Goal: Task Accomplishment & Management: Manage account settings

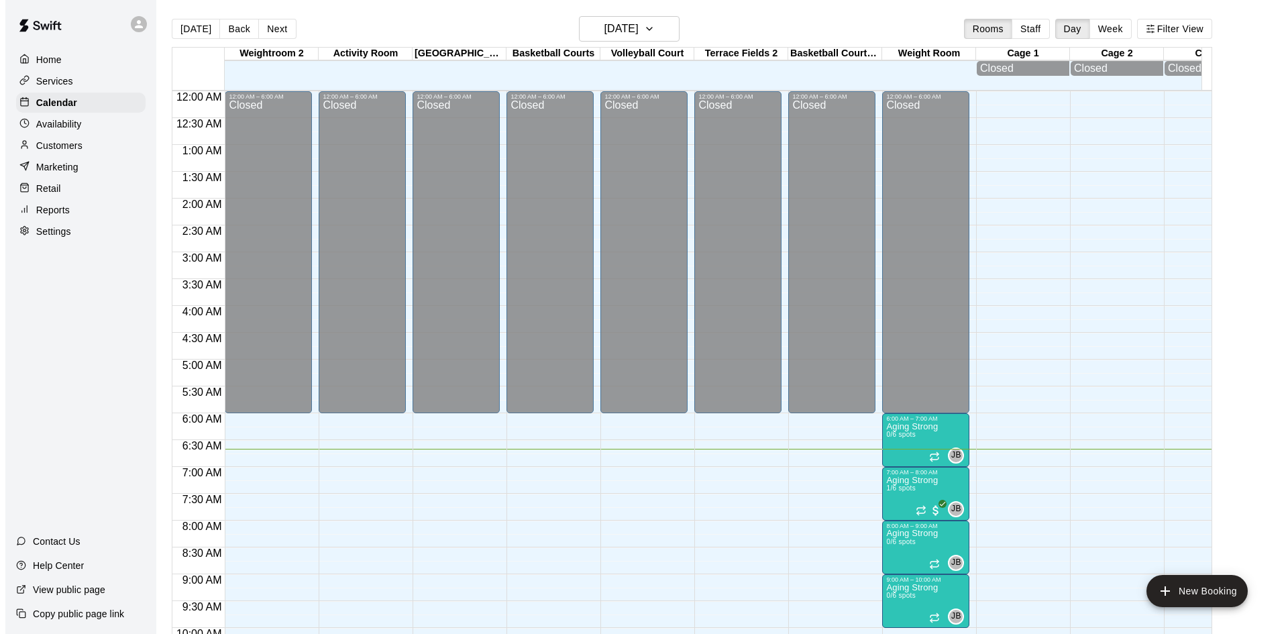
scroll to position [316, 0]
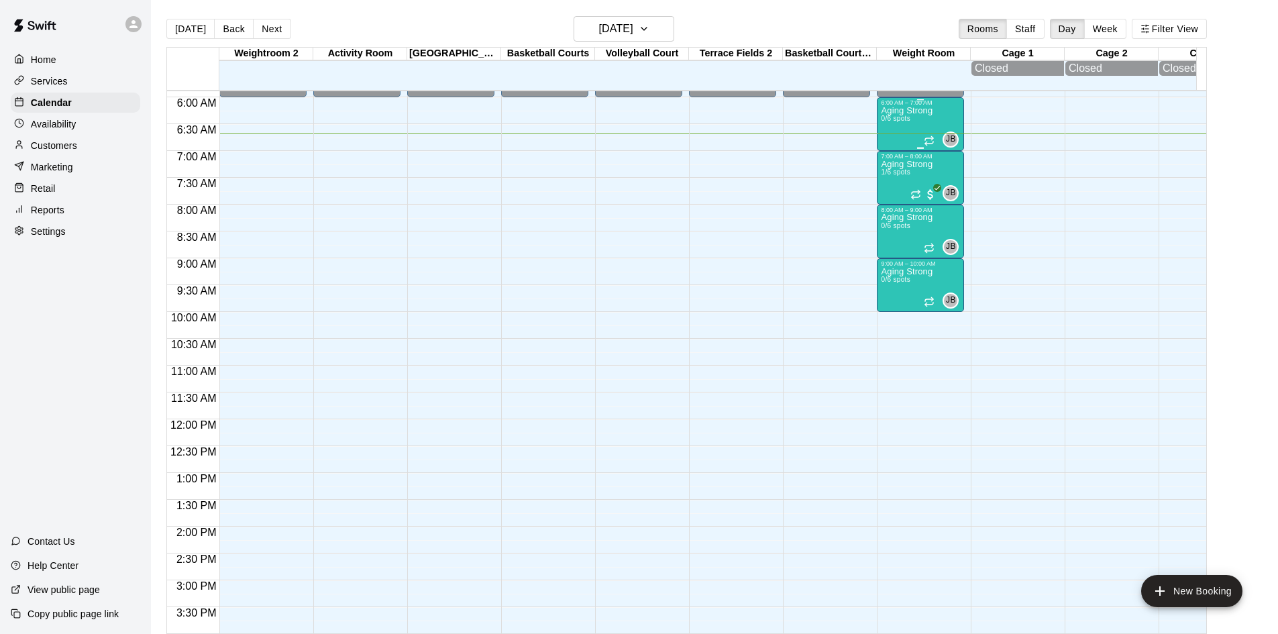
click at [913, 111] on p "Aging Strong" at bounding box center [907, 111] width 52 height 0
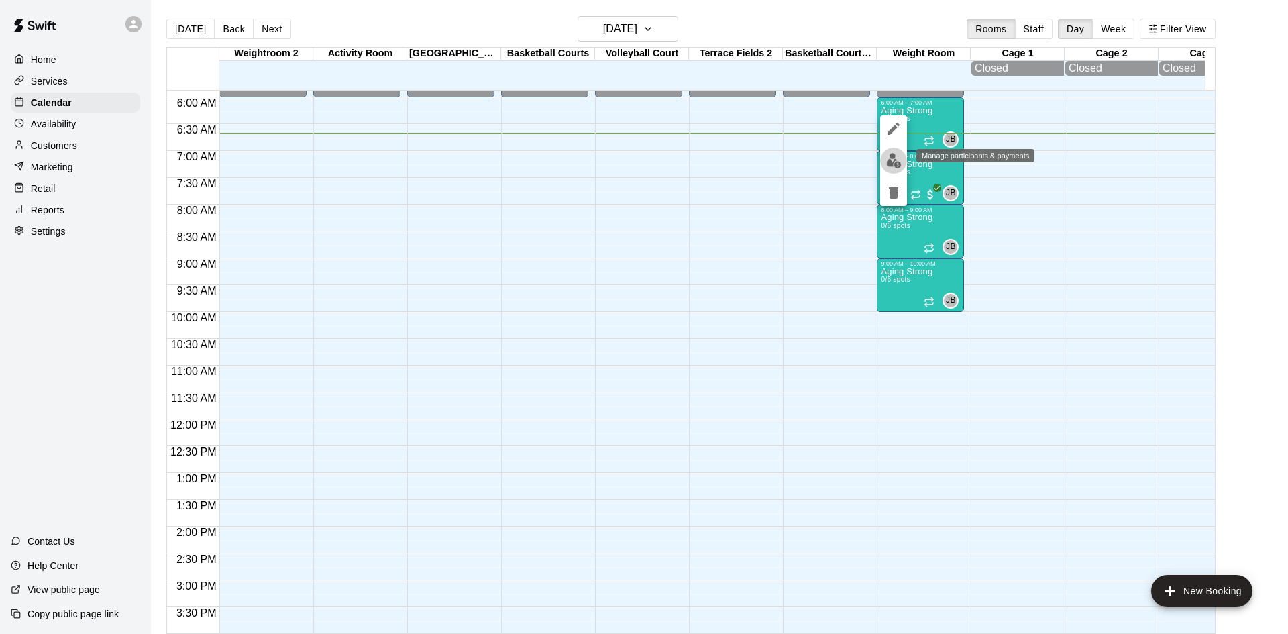
click at [899, 155] on img "edit" at bounding box center [893, 160] width 15 height 15
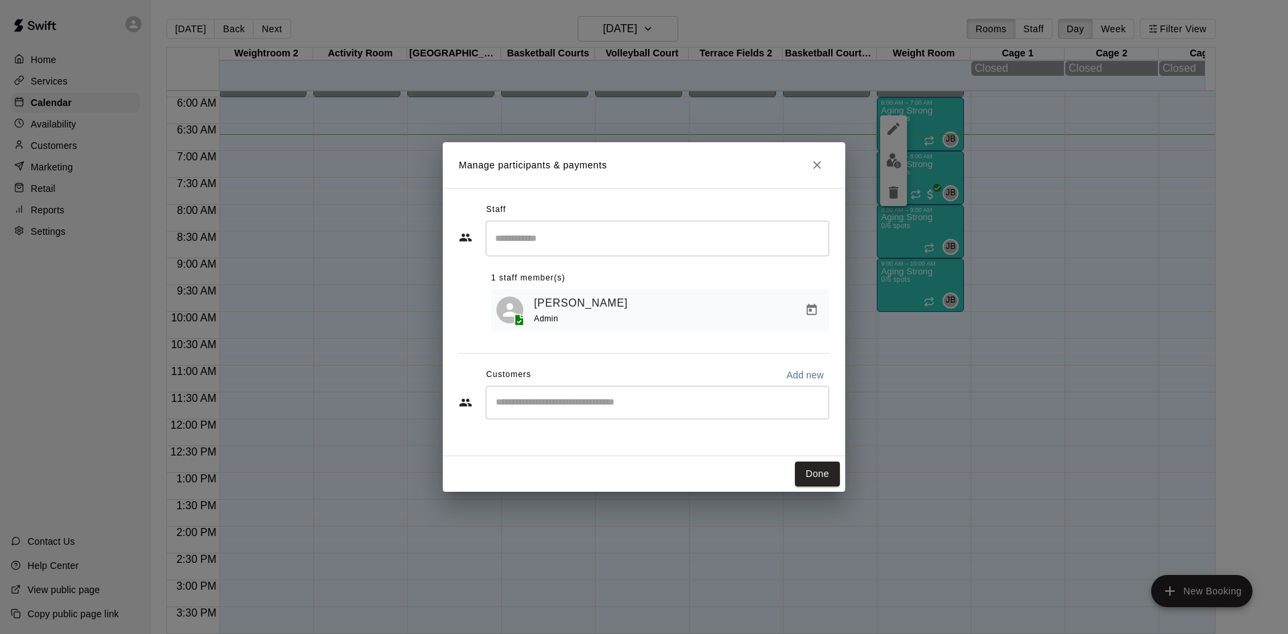
click at [661, 409] on input "Start typing to search customers..." at bounding box center [657, 402] width 331 height 13
type input "***"
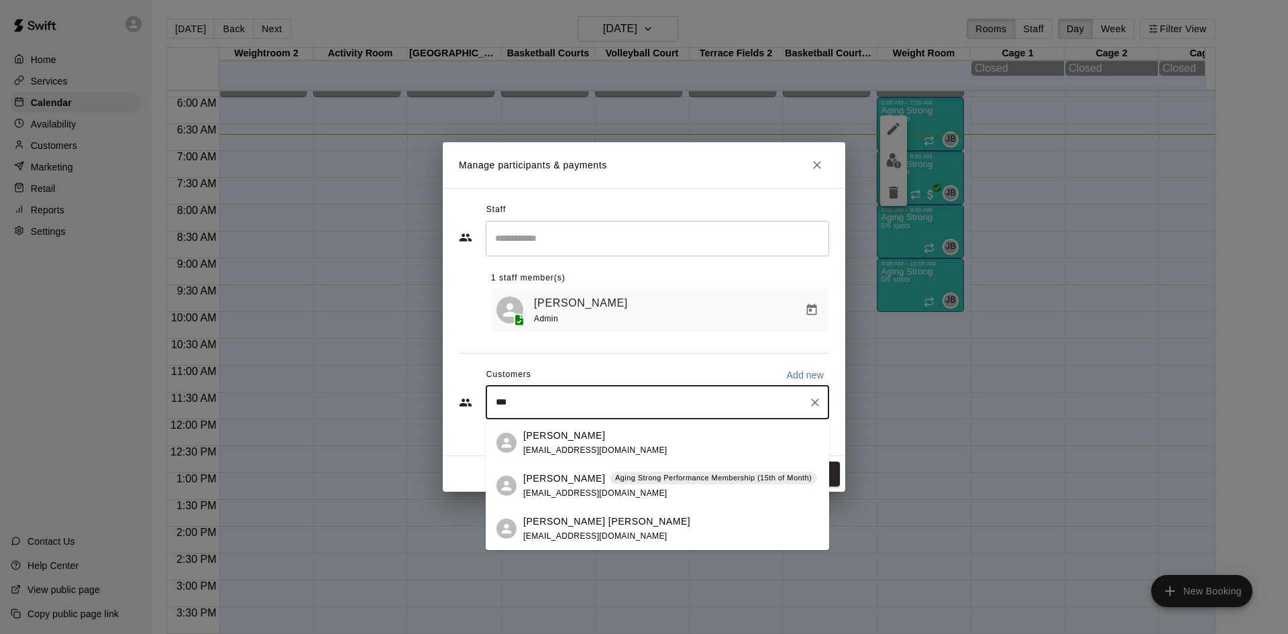
click at [661, 492] on div "[PERSON_NAME] Aging Strong Performance Membership (15th of Month) [EMAIL_ADDRES…" at bounding box center [670, 485] width 294 height 29
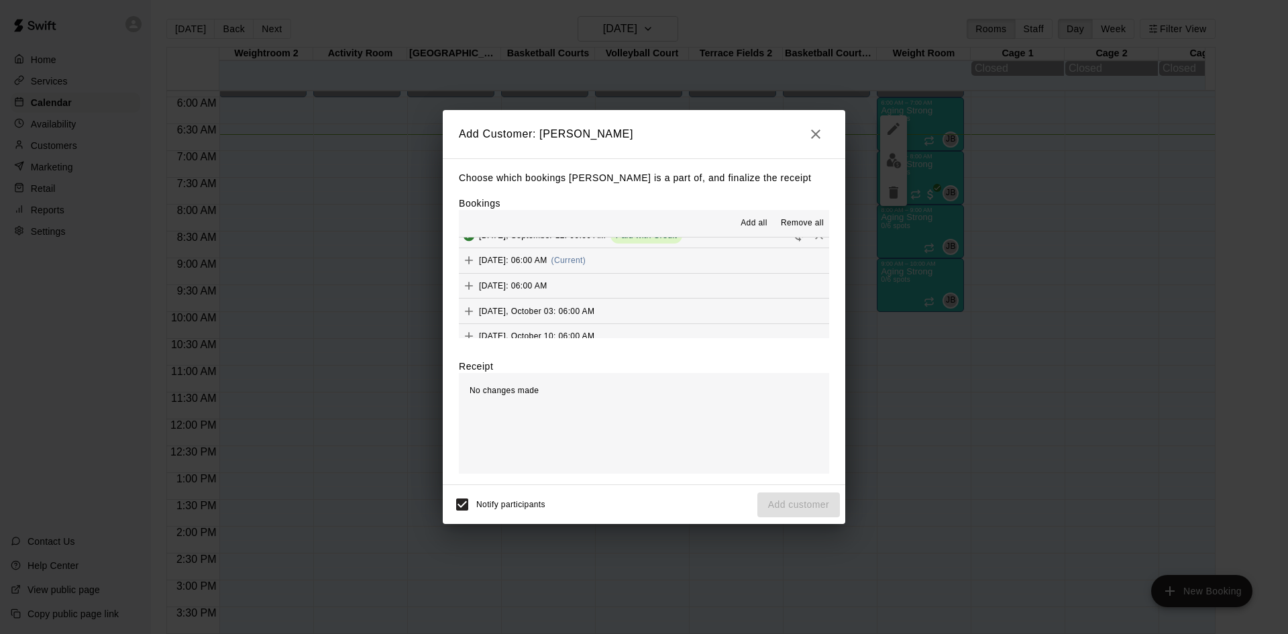
scroll to position [671, 0]
click at [659, 261] on button "[DATE]: 06:00 AM (Current)" at bounding box center [644, 261] width 370 height 25
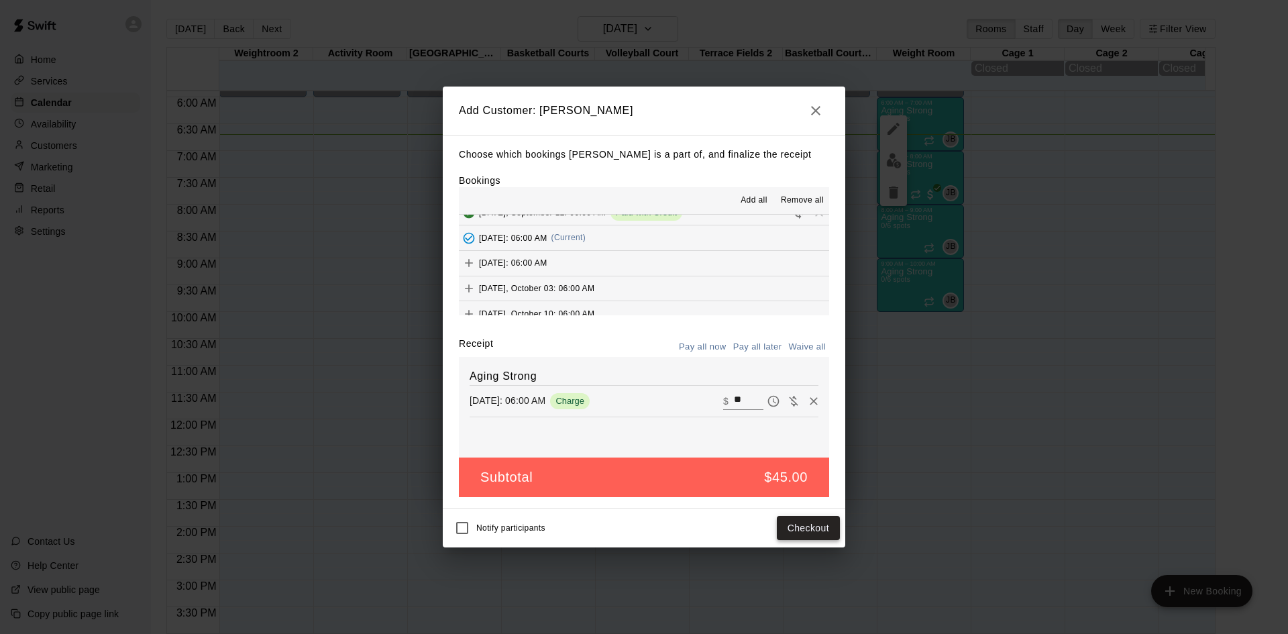
click at [805, 526] on button "Checkout" at bounding box center [808, 528] width 63 height 25
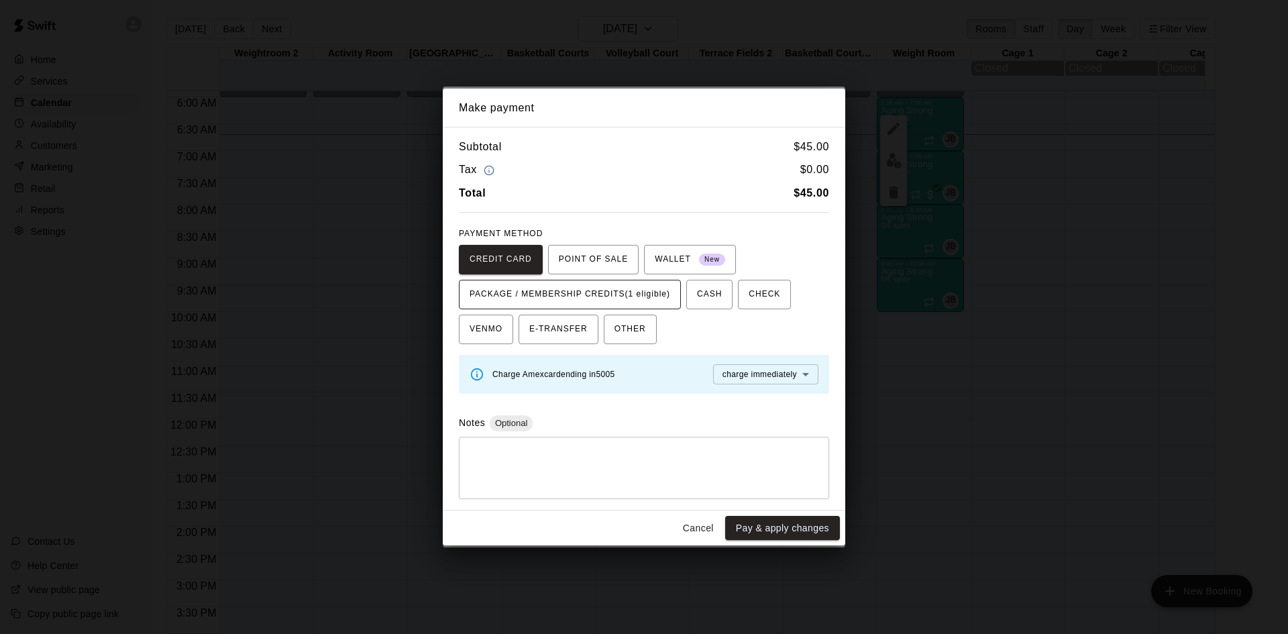
click at [659, 298] on span "PACKAGE / MEMBERSHIP CREDITS (1 eligible)" at bounding box center [569, 294] width 201 height 21
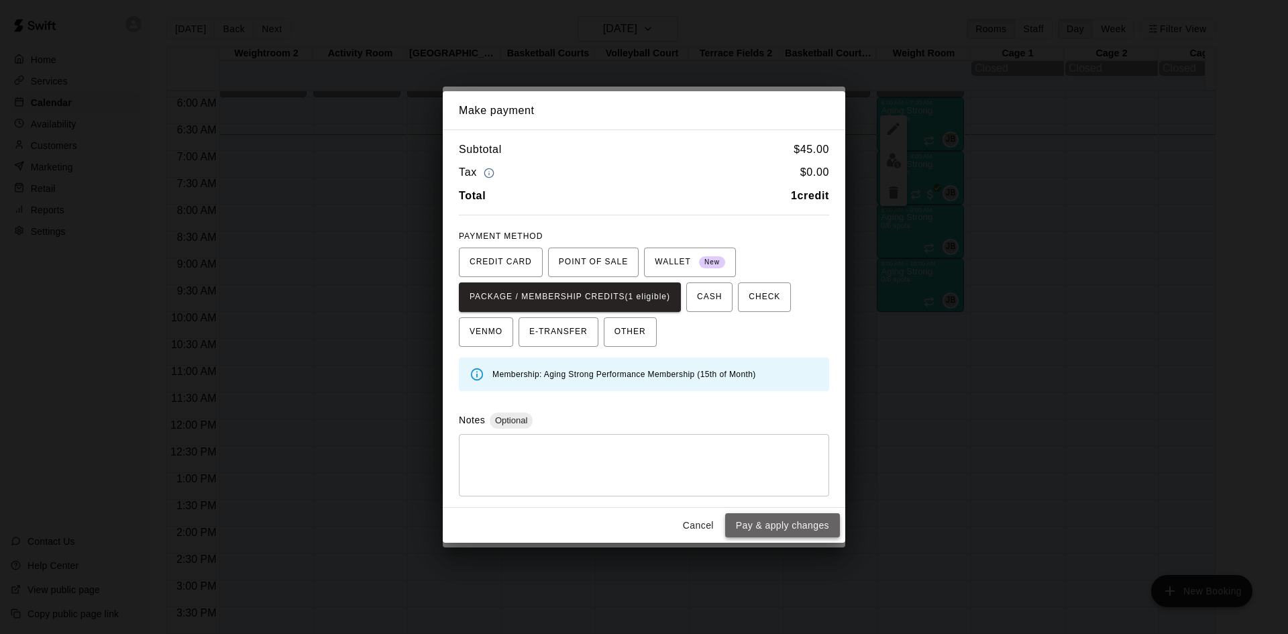
click at [759, 515] on button "Pay & apply changes" at bounding box center [782, 525] width 115 height 25
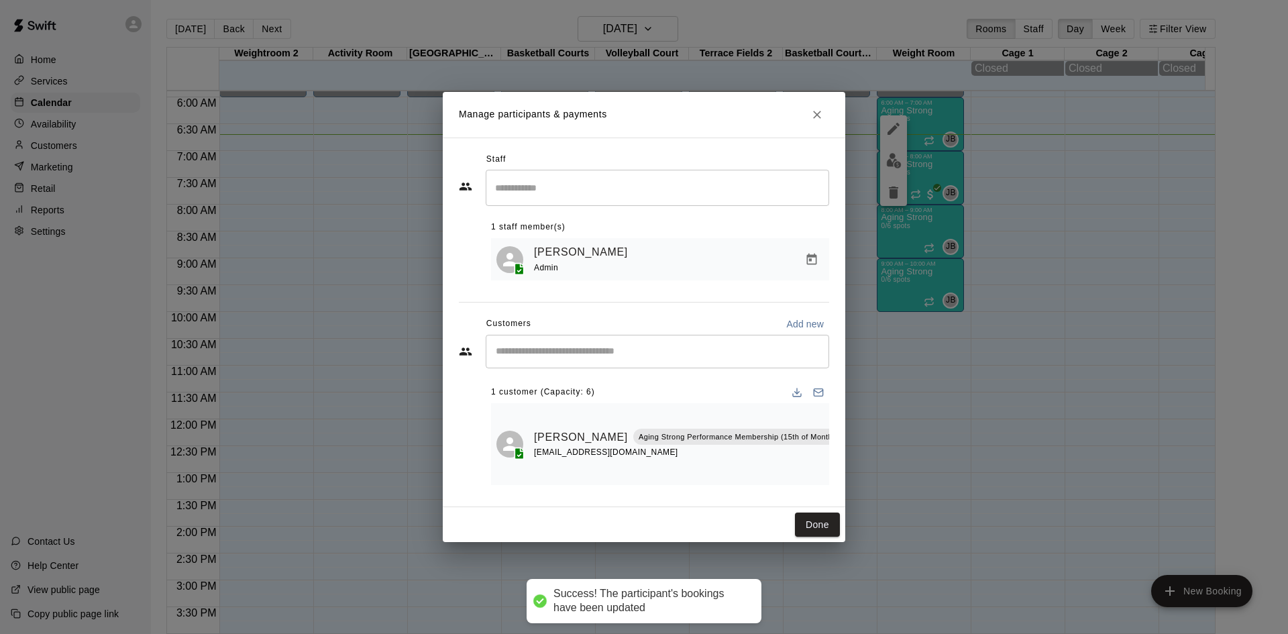
scroll to position [0, 0]
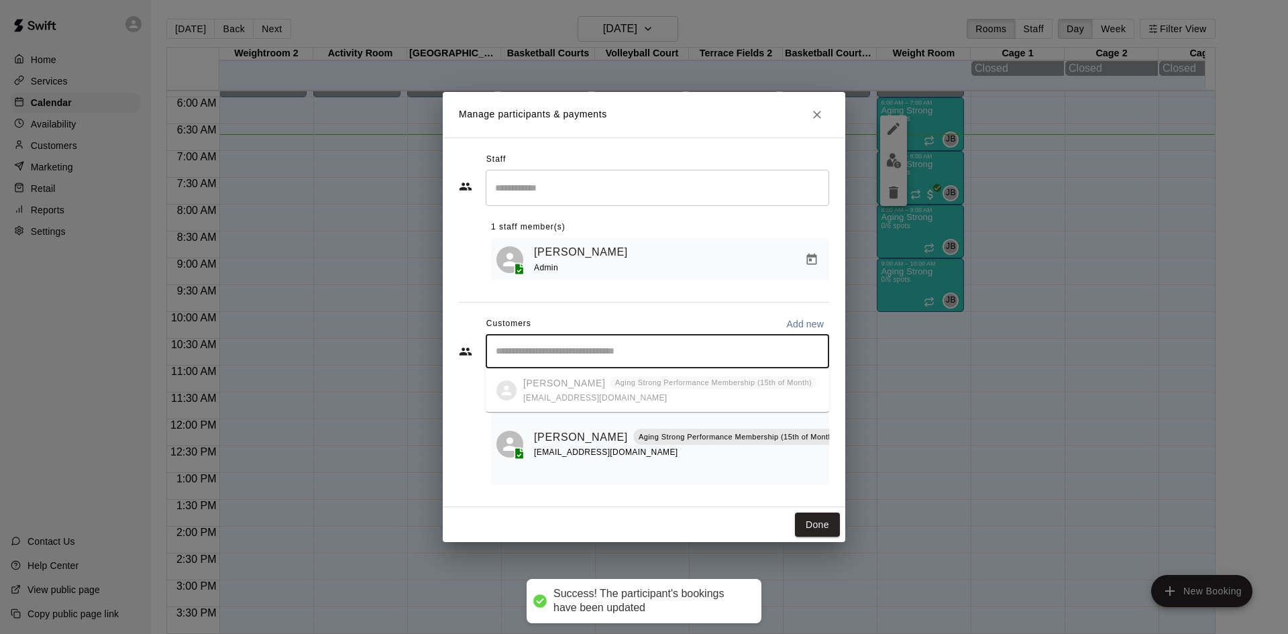
click at [613, 350] on input "Start typing to search customers..." at bounding box center [657, 351] width 331 height 13
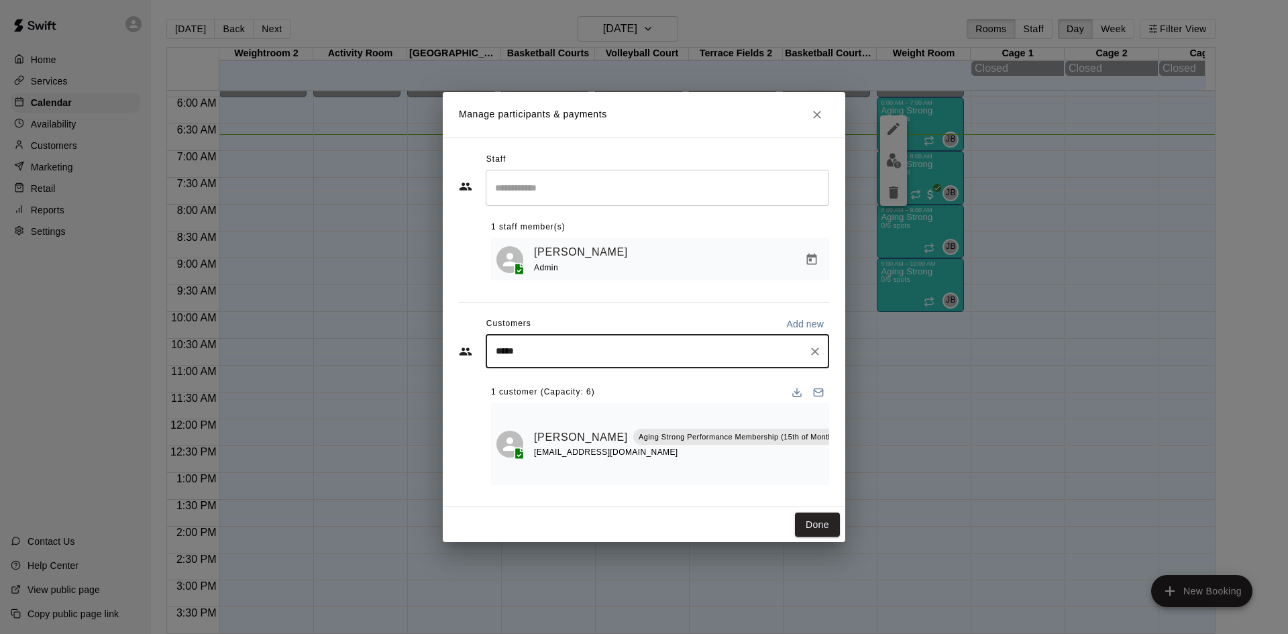
type input "******"
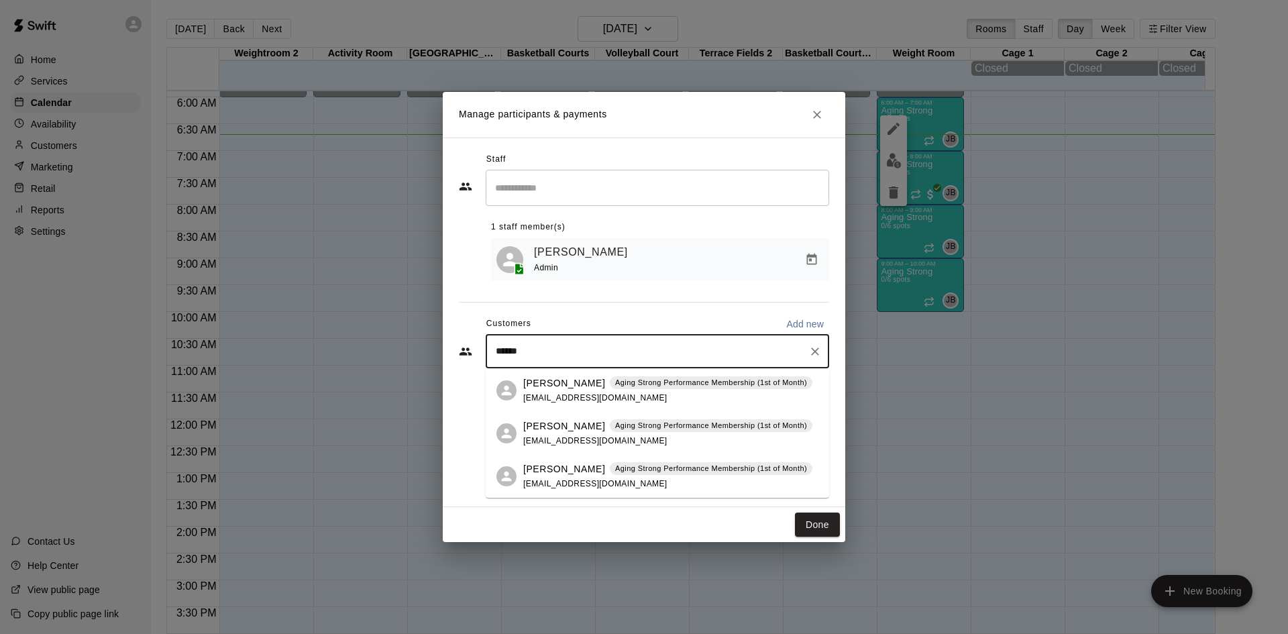
click at [603, 394] on span "[EMAIL_ADDRESS][DOMAIN_NAME]" at bounding box center [595, 397] width 144 height 9
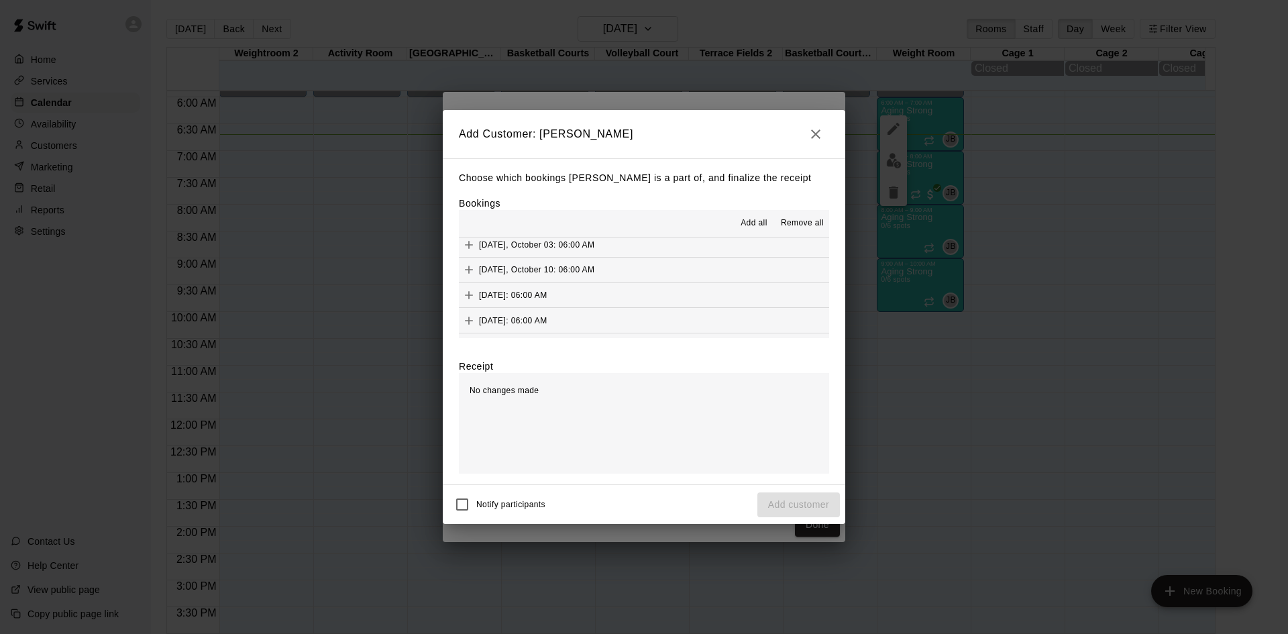
scroll to position [671, 0]
click at [649, 264] on button "[DATE]: 06:00 AM (Current)" at bounding box center [644, 261] width 370 height 25
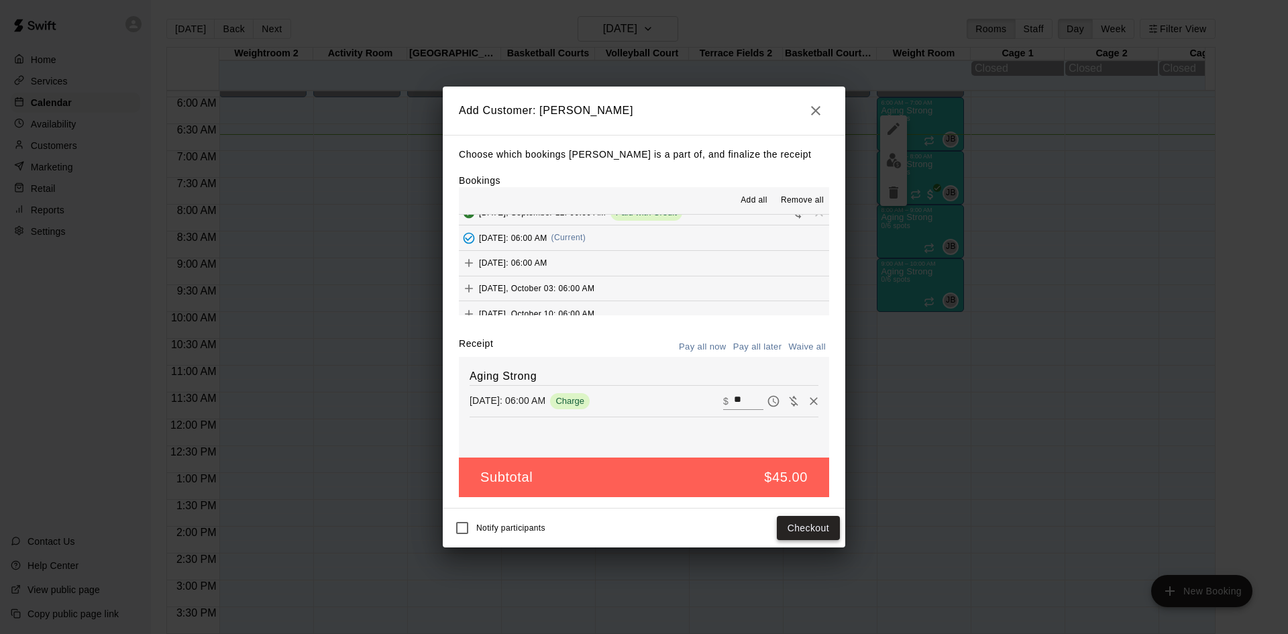
click at [789, 527] on button "Checkout" at bounding box center [808, 528] width 63 height 25
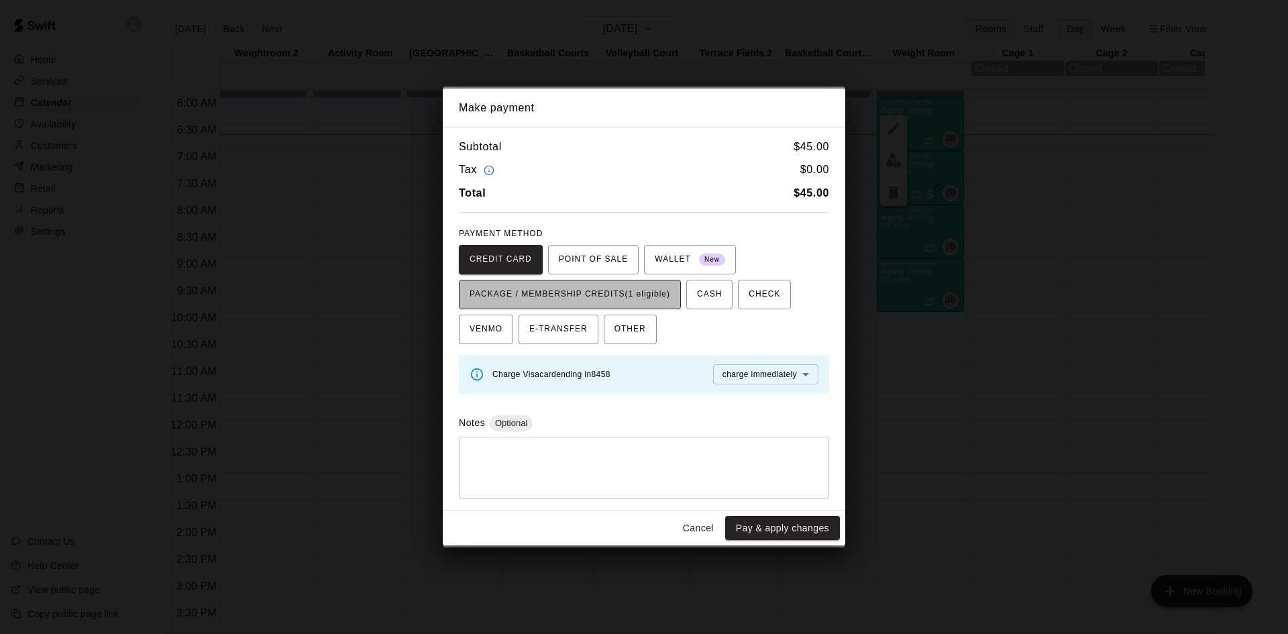
click at [646, 291] on span "PACKAGE / MEMBERSHIP CREDITS (1 eligible)" at bounding box center [569, 294] width 201 height 21
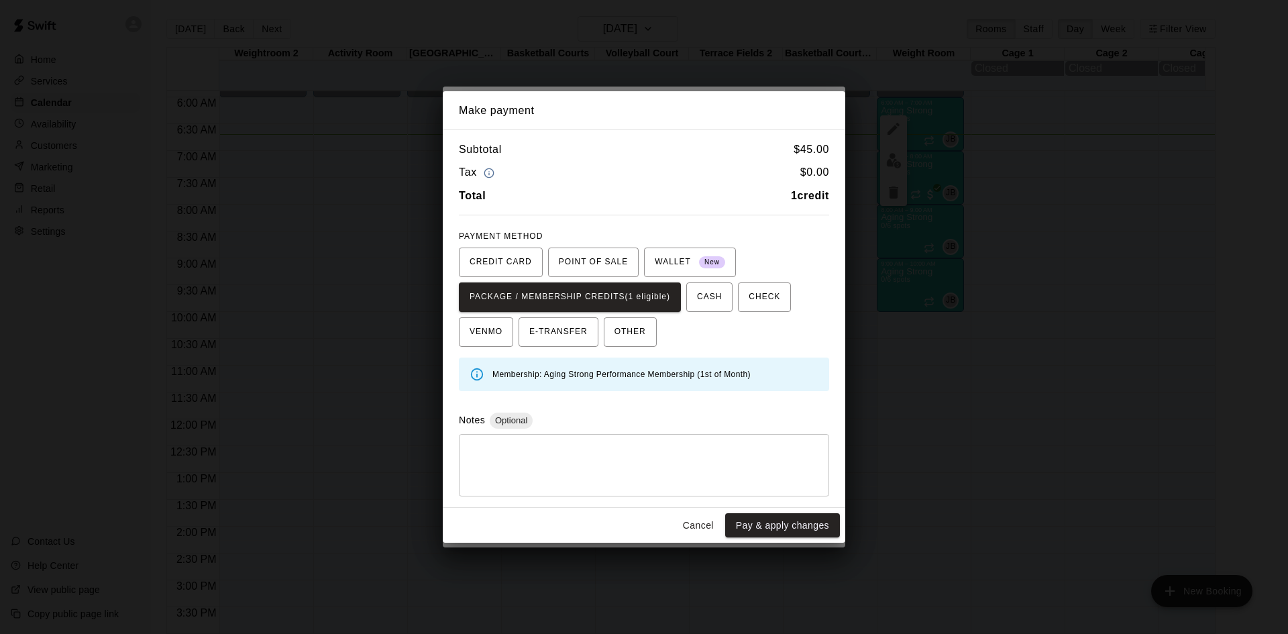
click at [757, 531] on button "Pay & apply changes" at bounding box center [782, 525] width 115 height 25
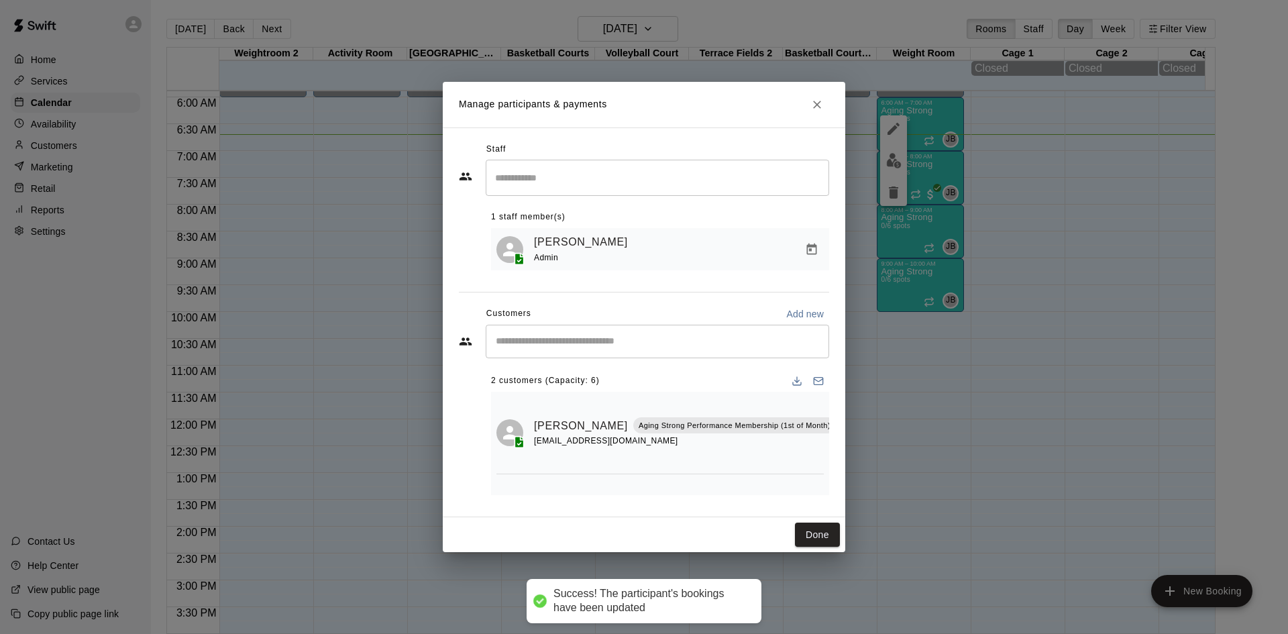
scroll to position [0, 0]
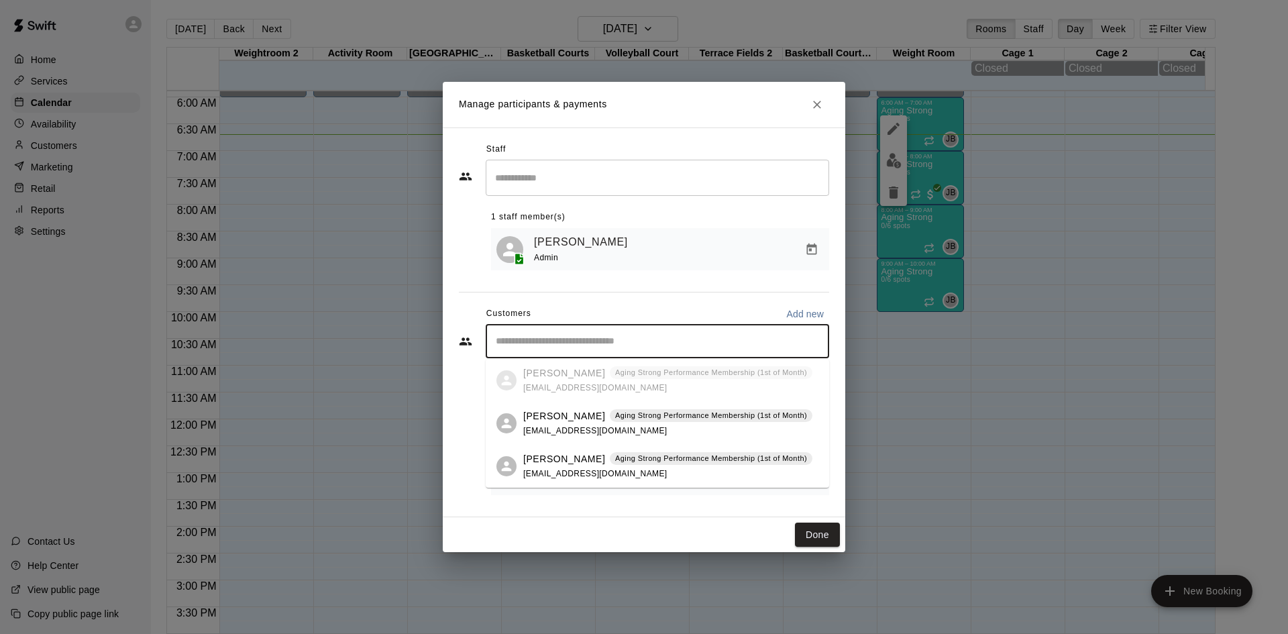
click at [641, 340] on input "Start typing to search customers..." at bounding box center [657, 341] width 331 height 13
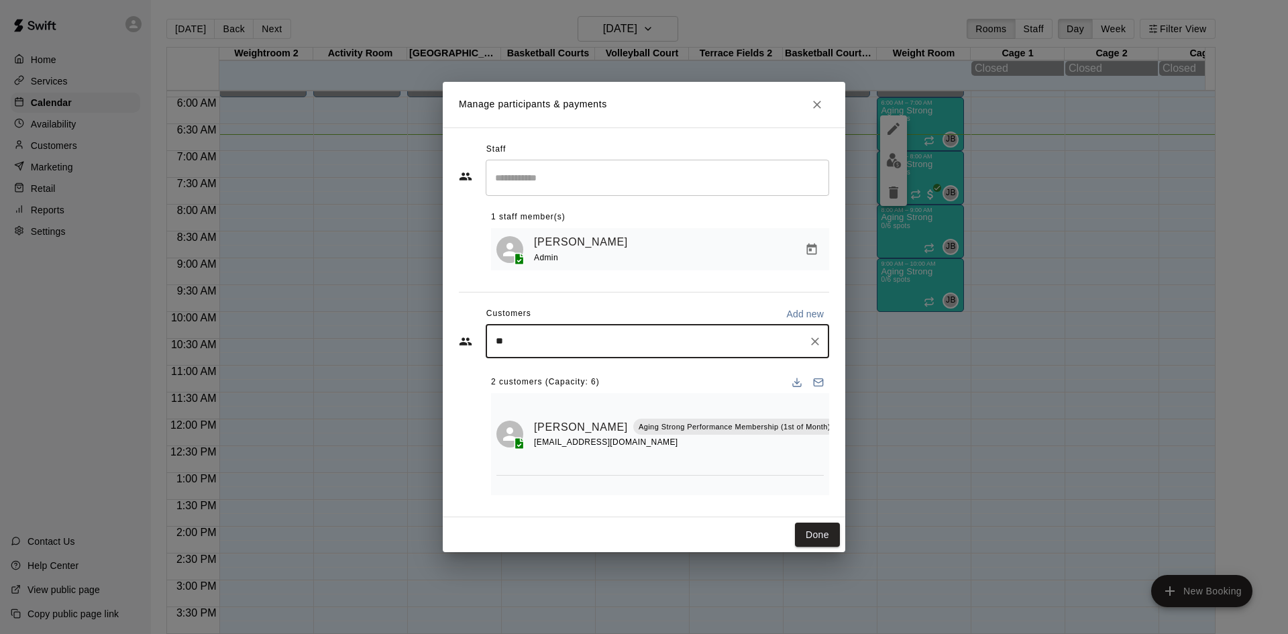
type input "***"
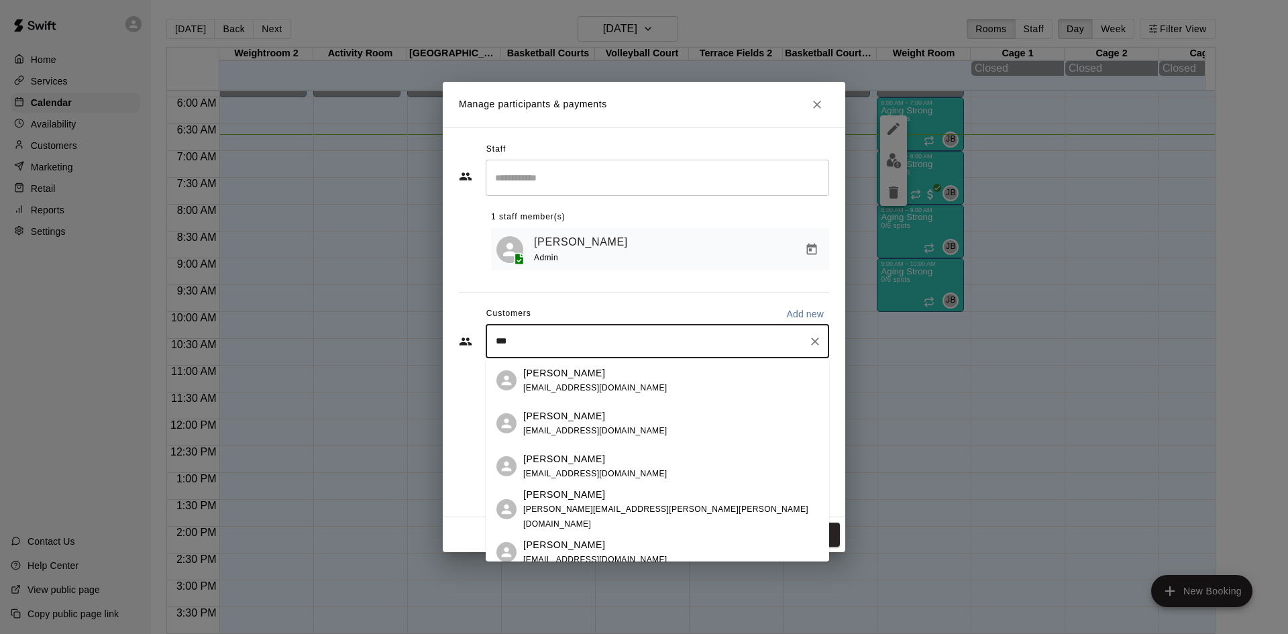
click at [621, 502] on div "[PERSON_NAME]" at bounding box center [670, 495] width 295 height 14
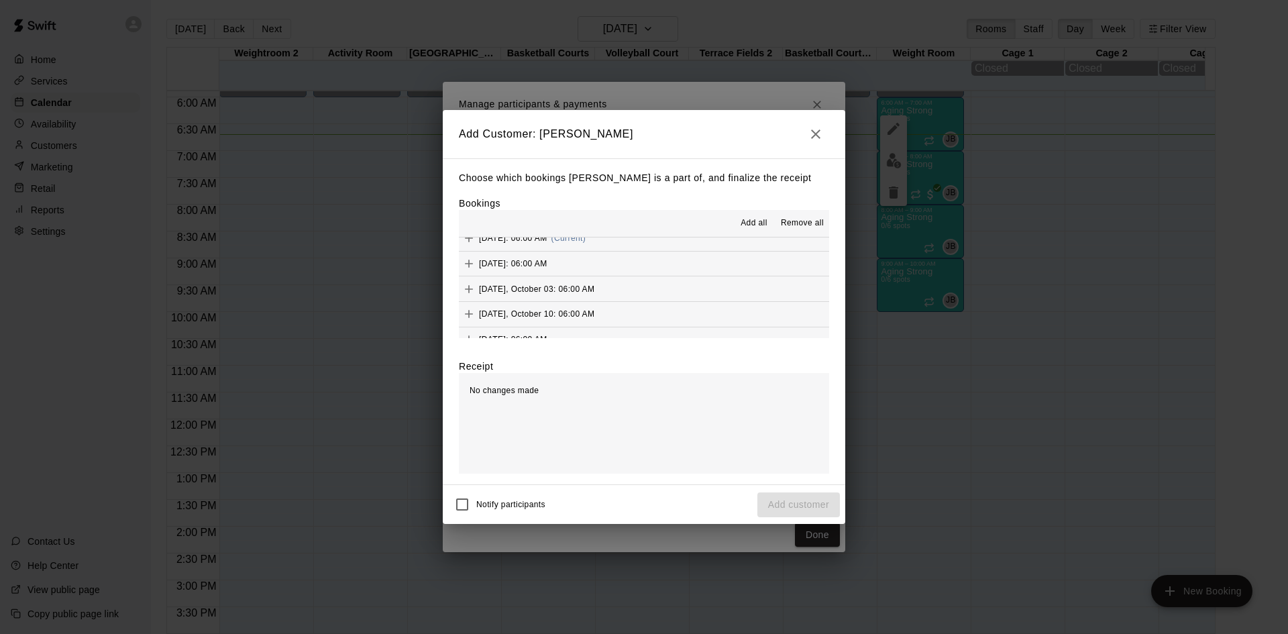
scroll to position [671, 0]
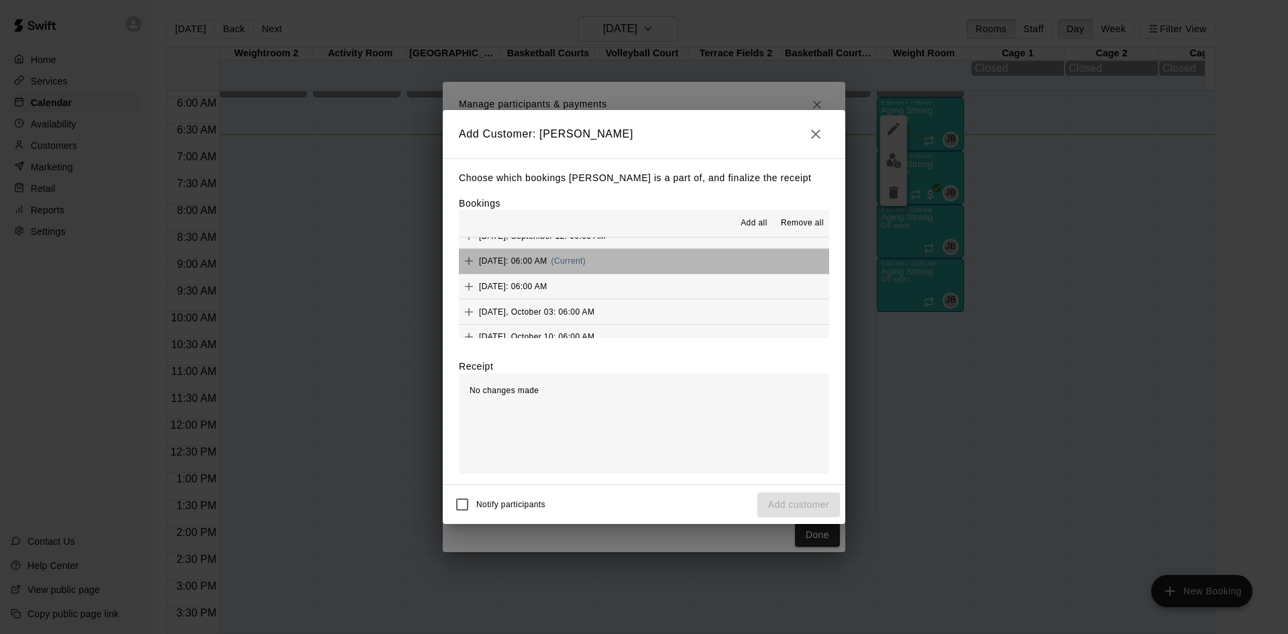
click at [668, 263] on button "[DATE]: 06:00 AM (Current)" at bounding box center [644, 261] width 370 height 25
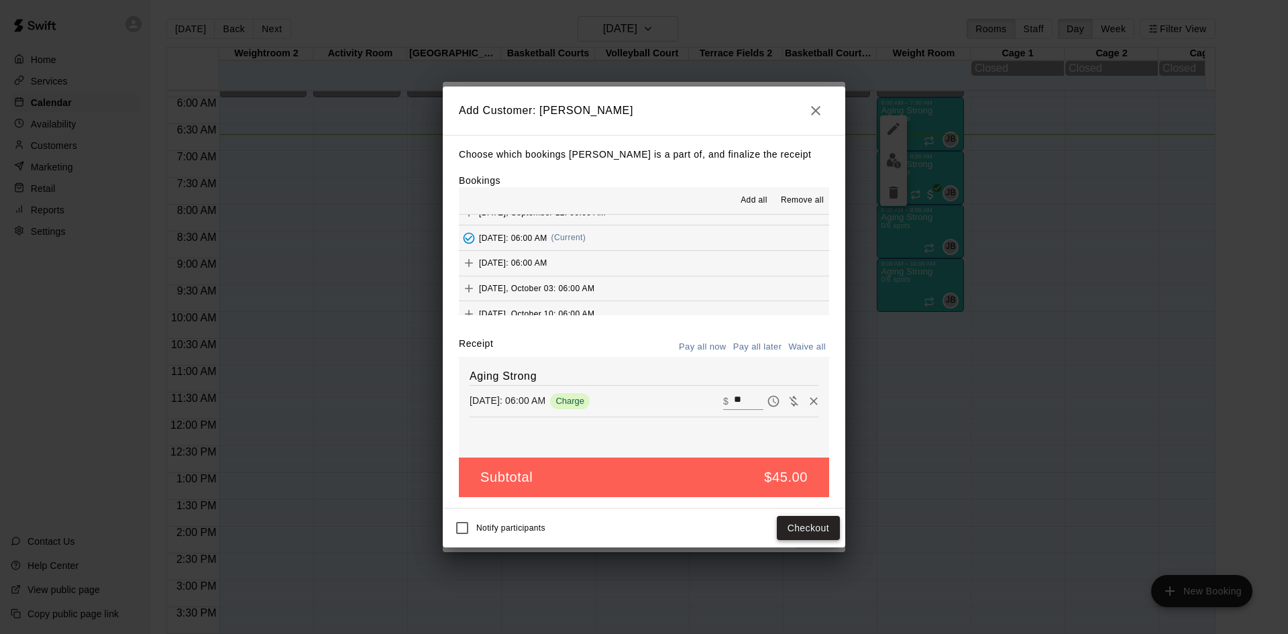
click at [800, 533] on button "Checkout" at bounding box center [808, 528] width 63 height 25
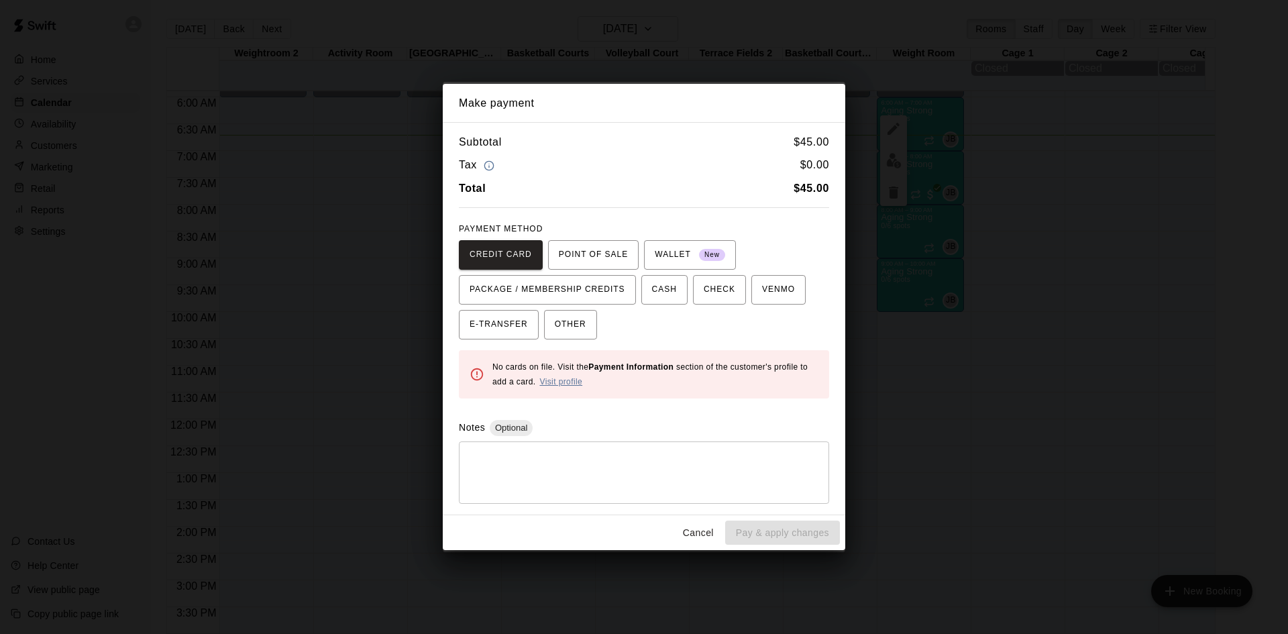
click at [567, 377] on link "Visit profile" at bounding box center [560, 381] width 43 height 9
click at [683, 536] on button "Cancel" at bounding box center [698, 532] width 43 height 25
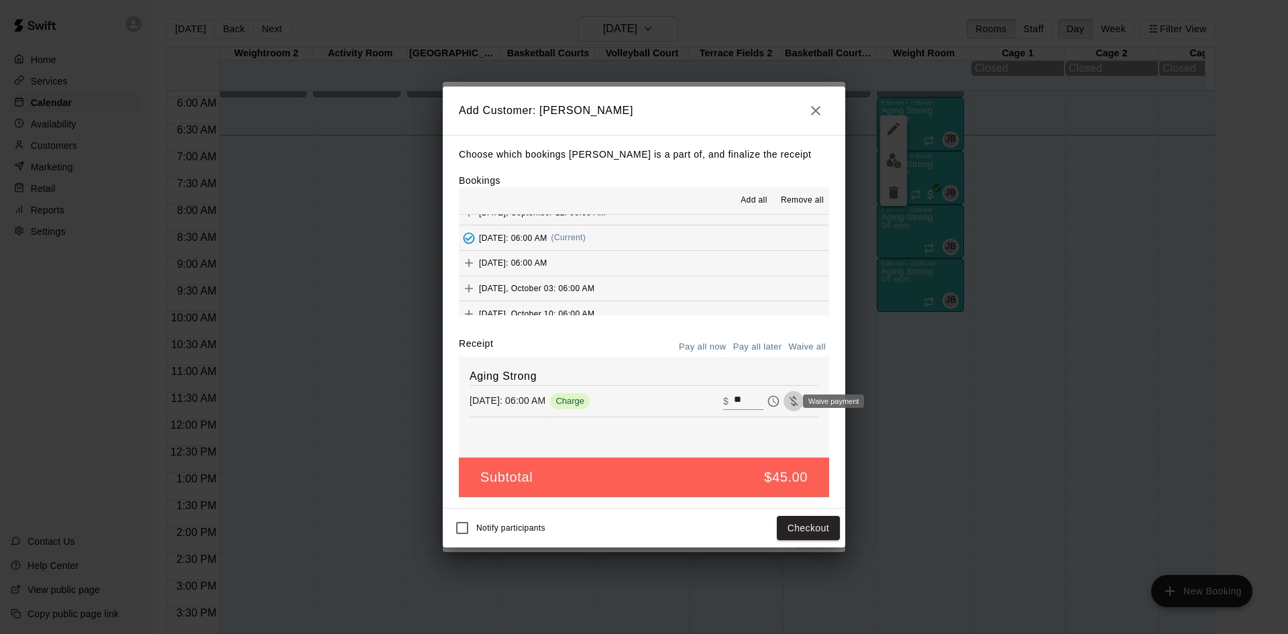
click at [787, 406] on icon "Waive payment" at bounding box center [793, 400] width 13 height 13
type input "*"
click at [777, 535] on button "Add customer" at bounding box center [798, 528] width 82 height 25
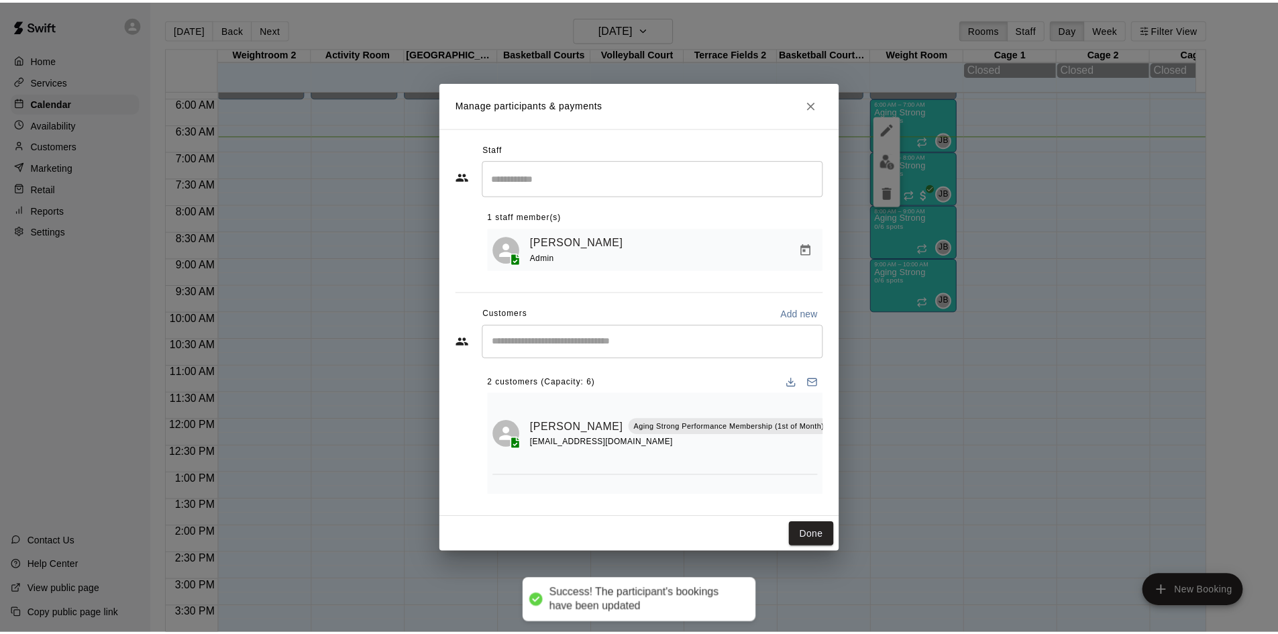
scroll to position [0, 0]
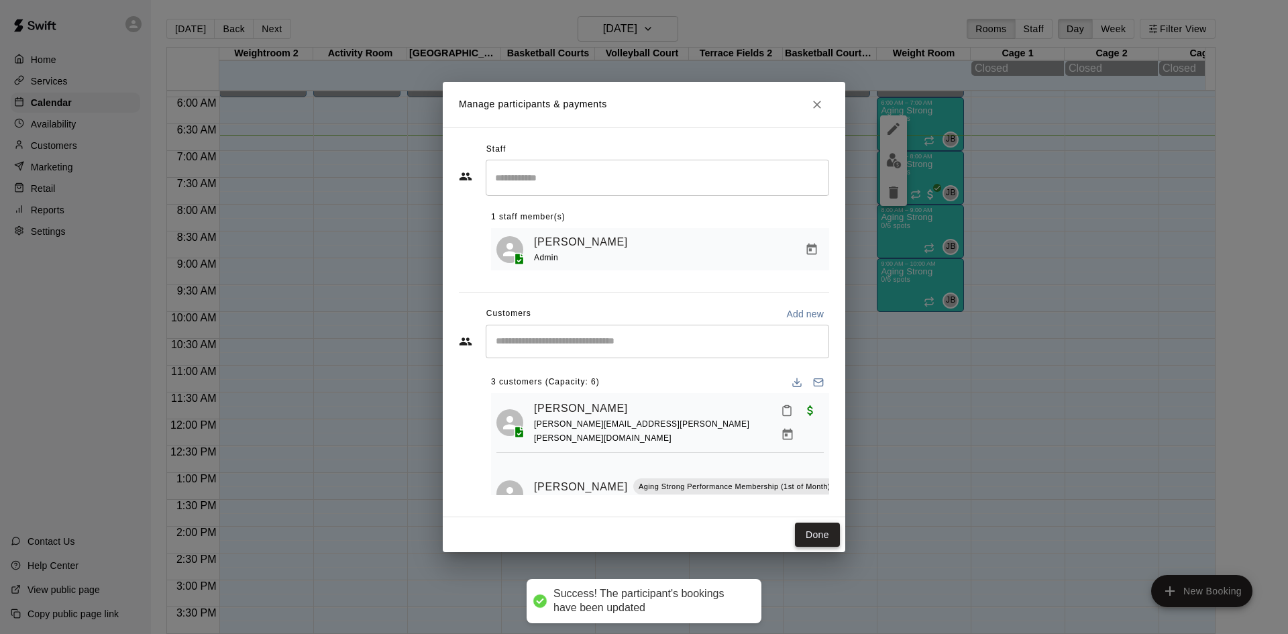
click at [811, 535] on button "Done" at bounding box center [817, 534] width 45 height 25
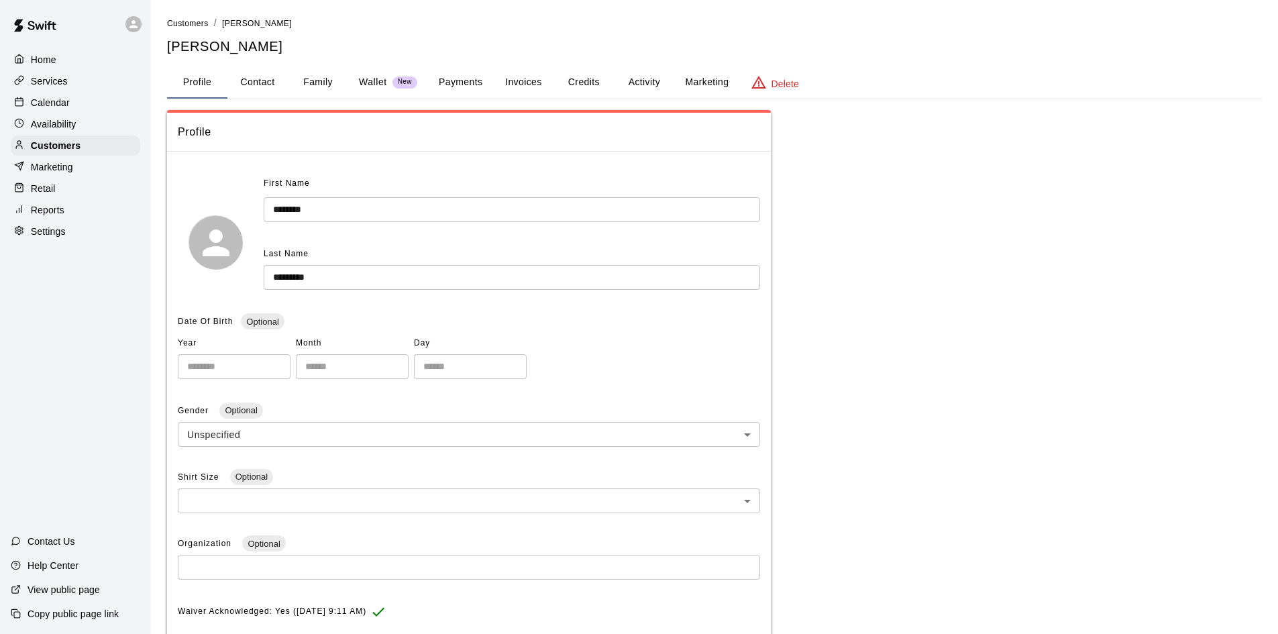
click at [543, 82] on button "Invoices" at bounding box center [523, 82] width 60 height 32
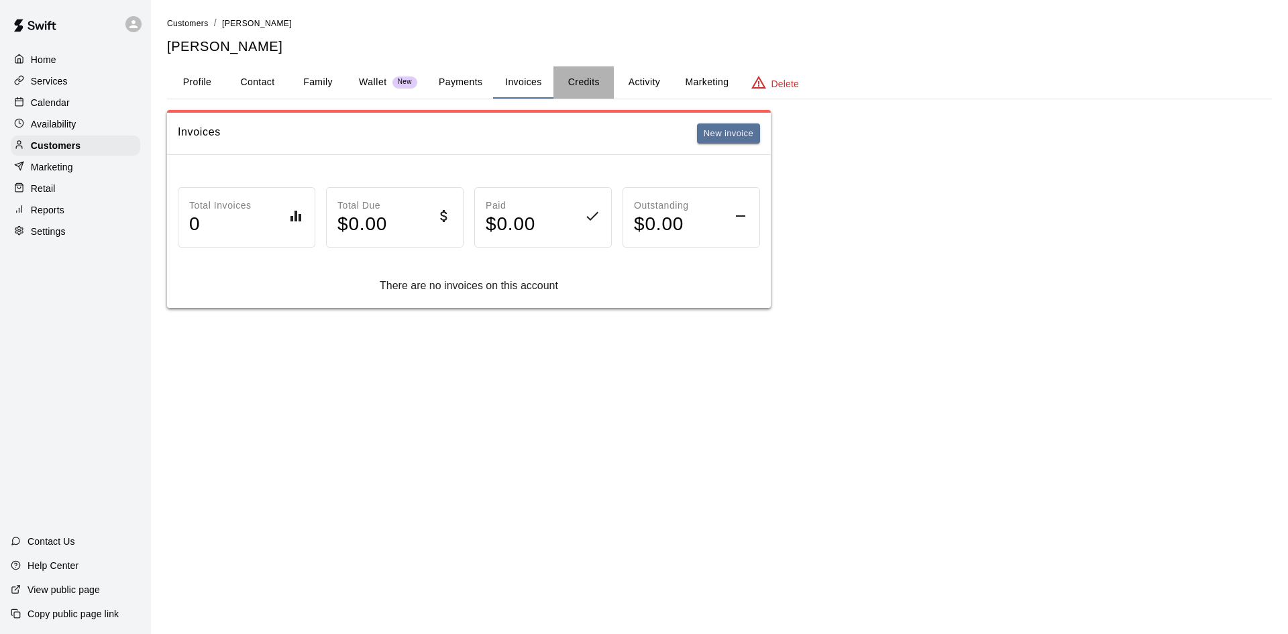
click at [586, 87] on button "Credits" at bounding box center [583, 82] width 60 height 32
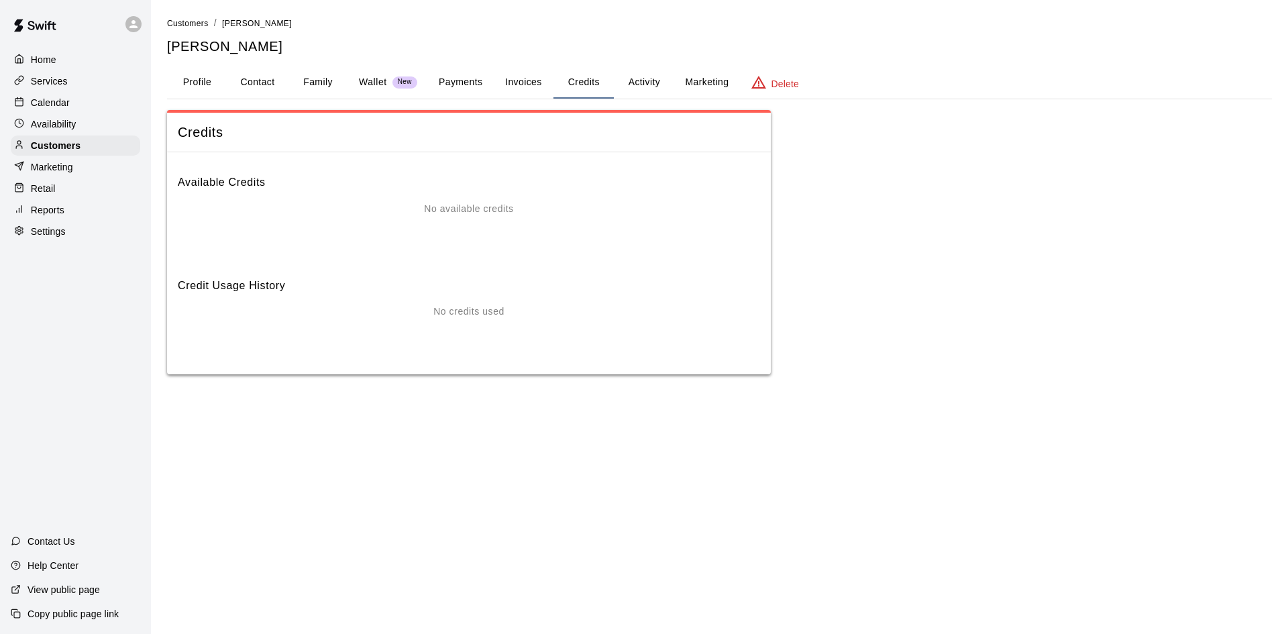
click at [636, 91] on button "Activity" at bounding box center [644, 82] width 60 height 32
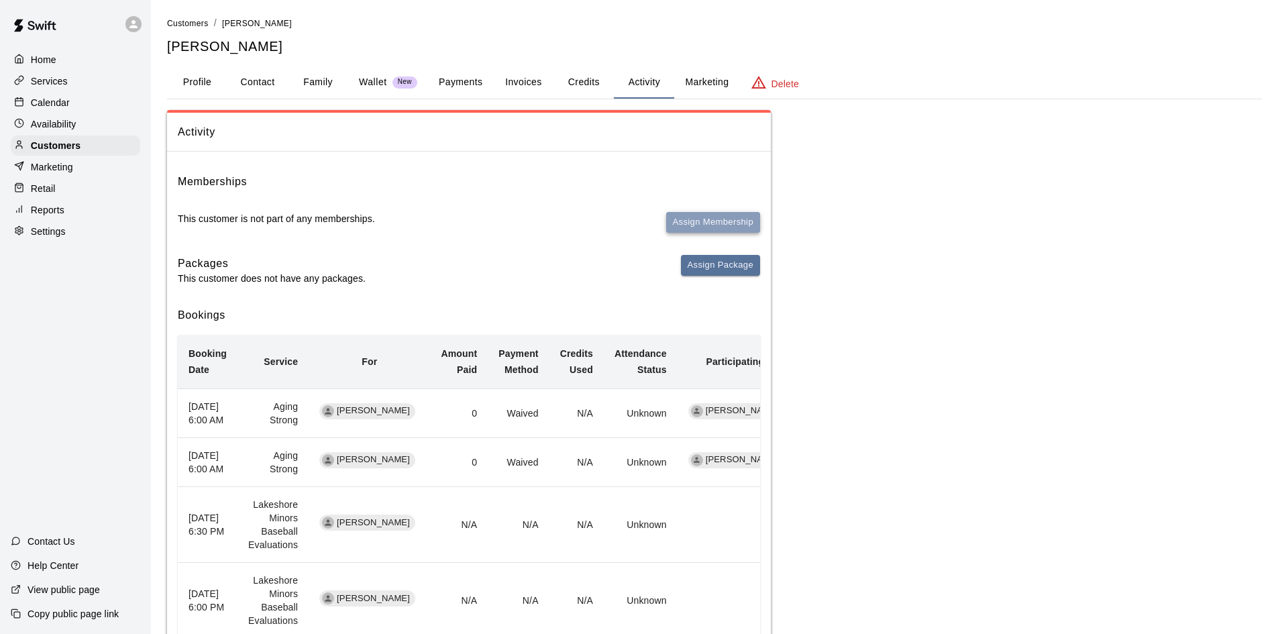
click at [712, 228] on button "Assign Membership" at bounding box center [713, 222] width 94 height 21
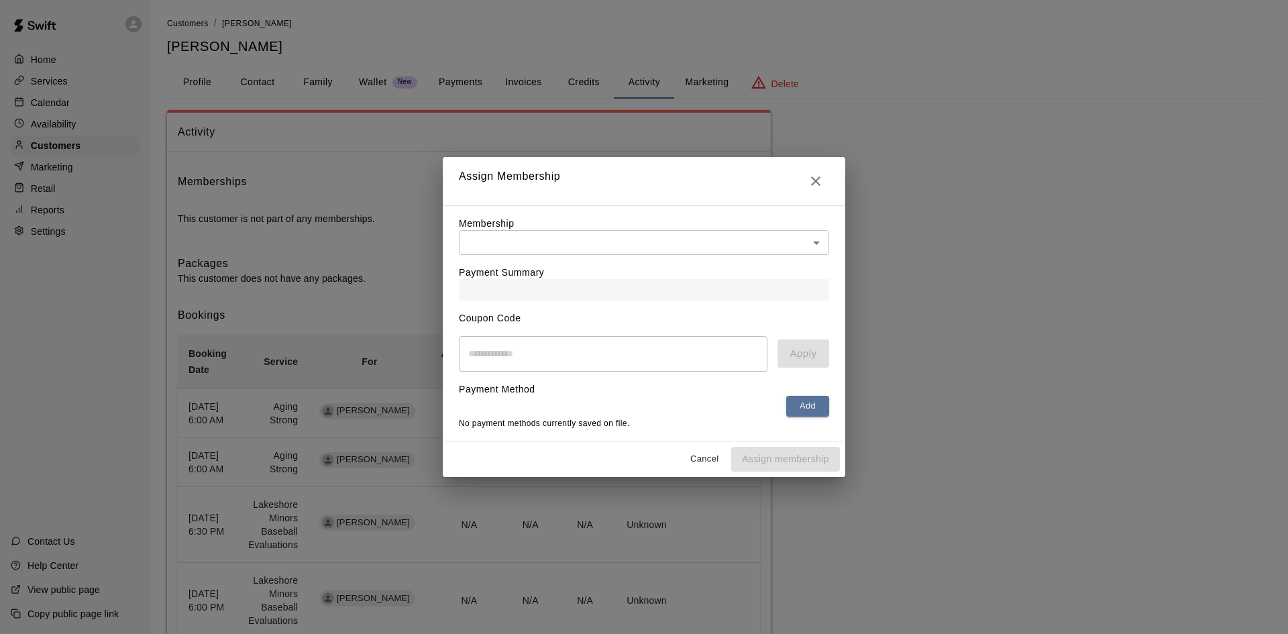
click at [704, 237] on body "Home Services Calendar Availability Customers Marketing Retail Reports Settings…" at bounding box center [644, 358] width 1288 height 716
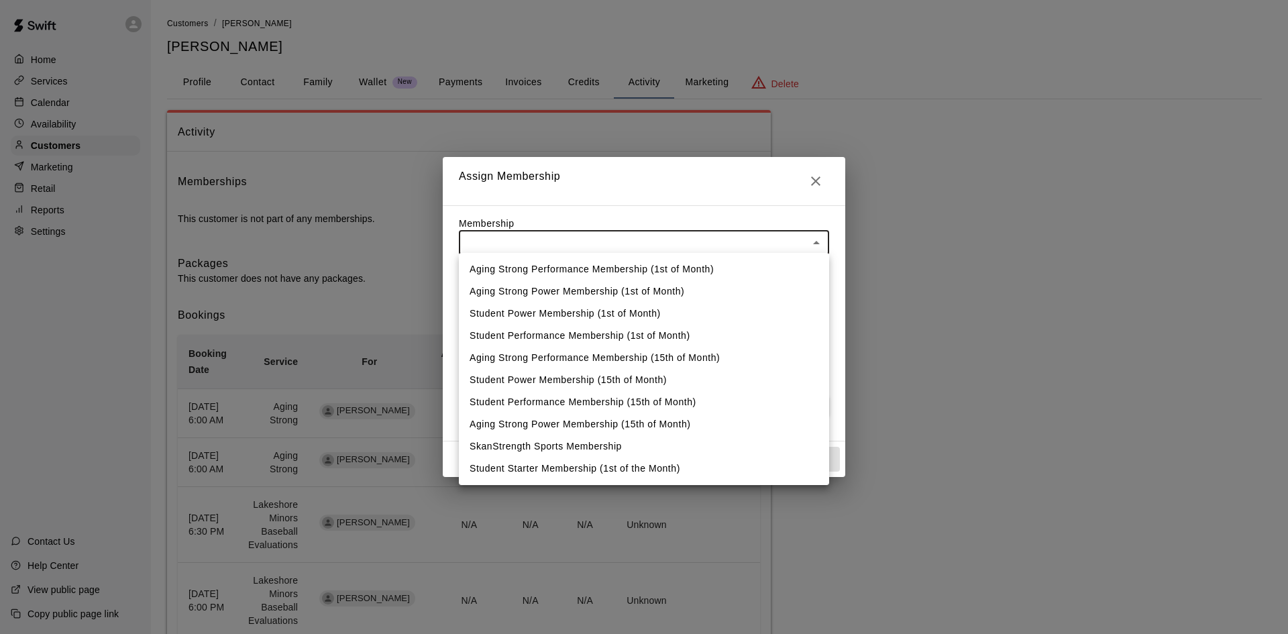
click at [661, 283] on li "Aging Strong Power Membership (1st of Month)" at bounding box center [644, 291] width 370 height 22
type input "**********"
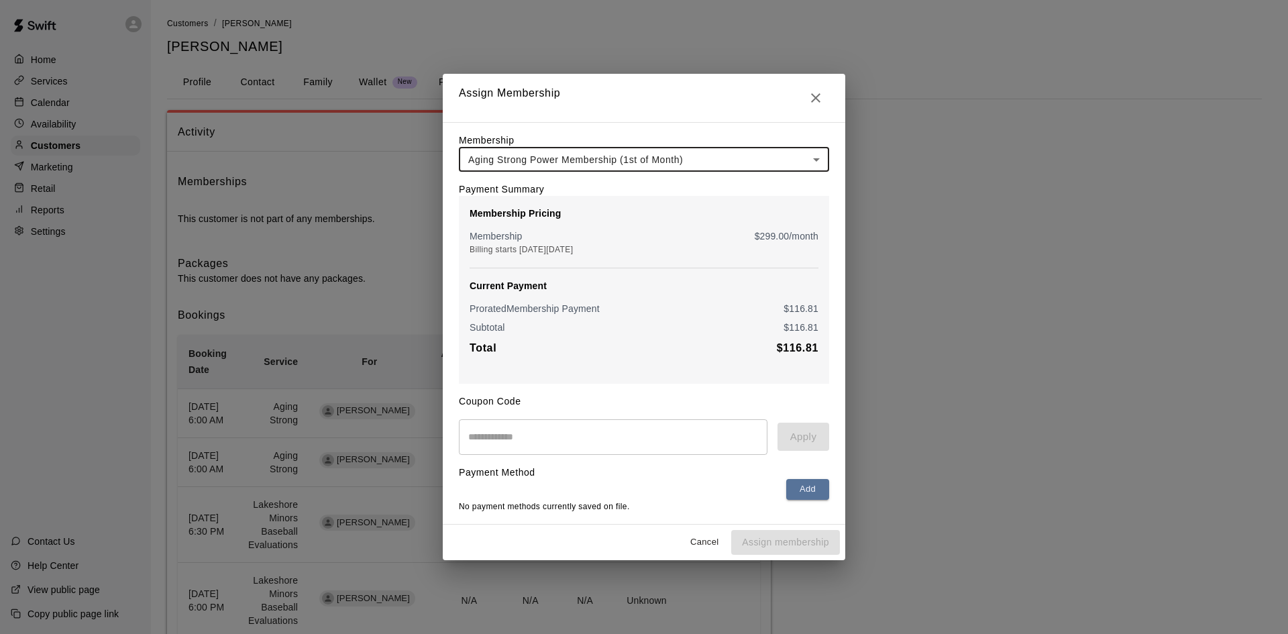
click at [818, 97] on icon "Close" at bounding box center [815, 97] width 9 height 9
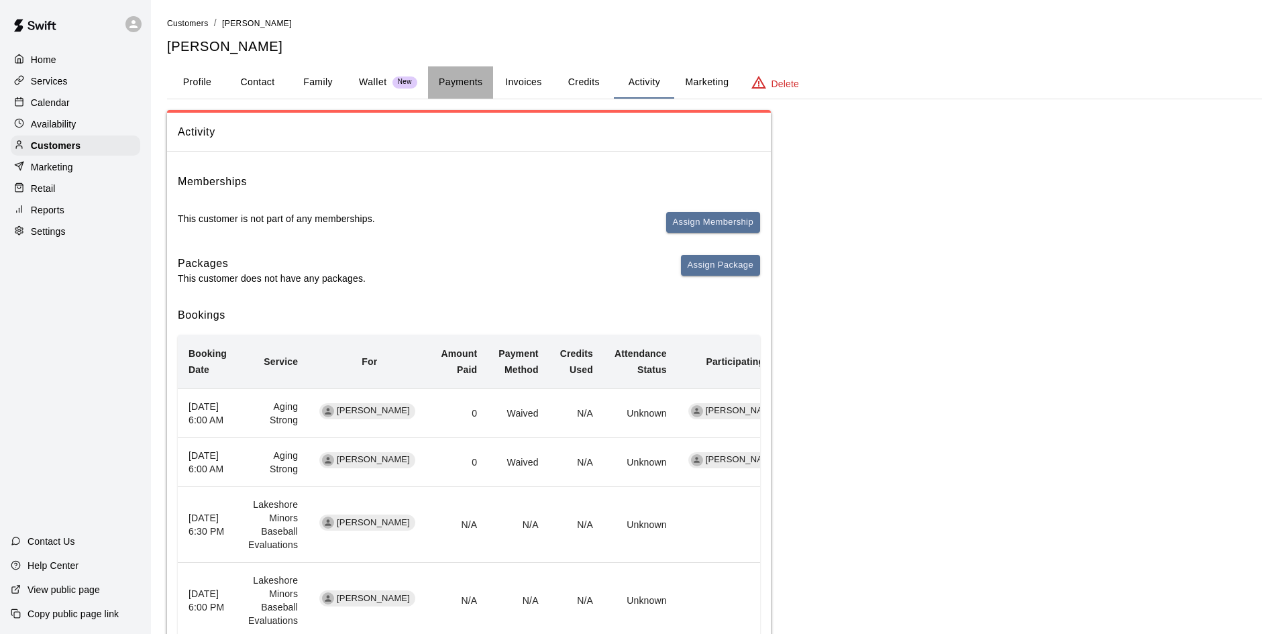
click at [445, 83] on button "Payments" at bounding box center [460, 82] width 65 height 32
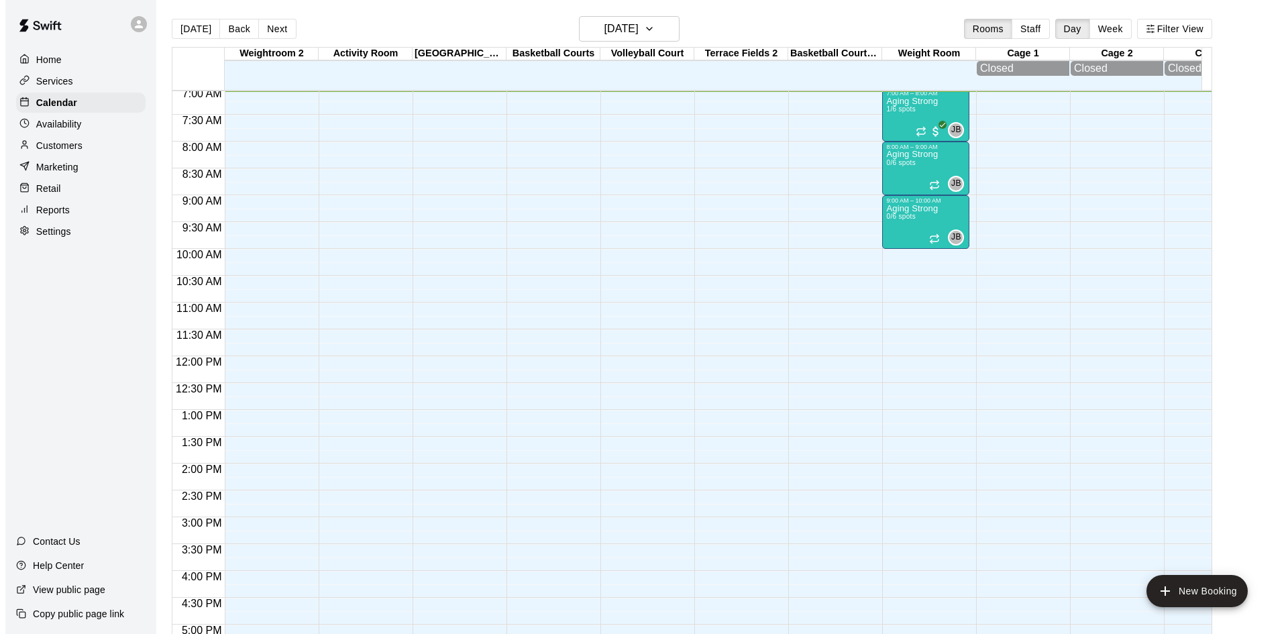
scroll to position [312, 0]
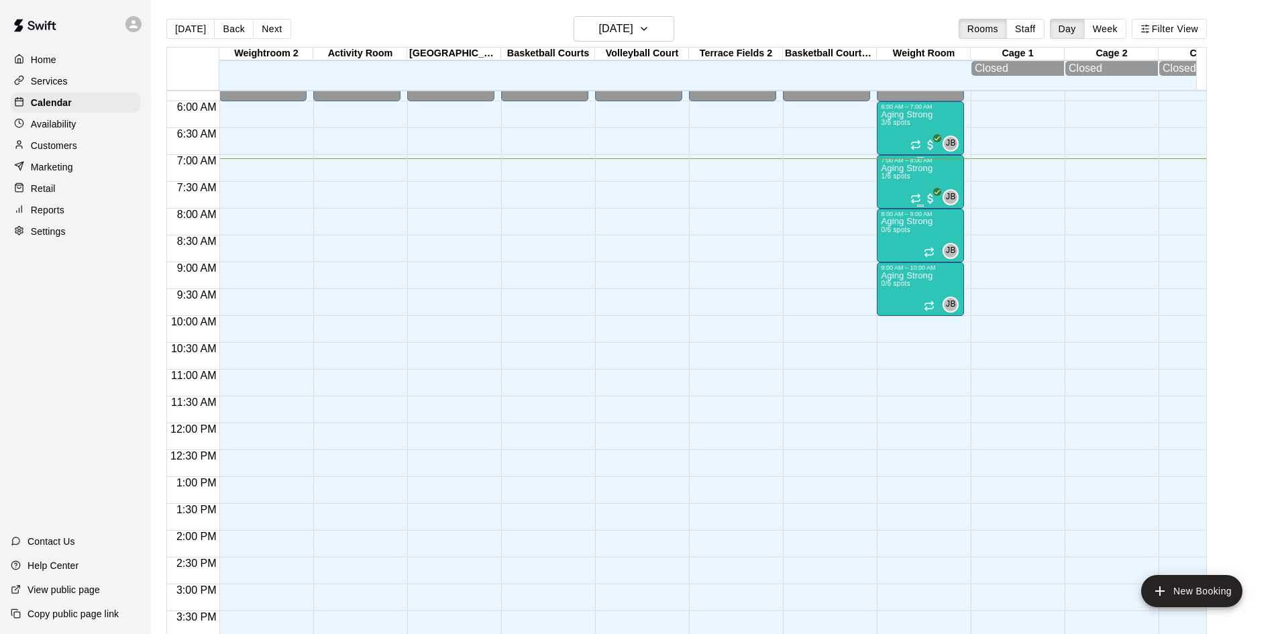
click at [901, 168] on p "Aging Strong" at bounding box center [907, 168] width 52 height 0
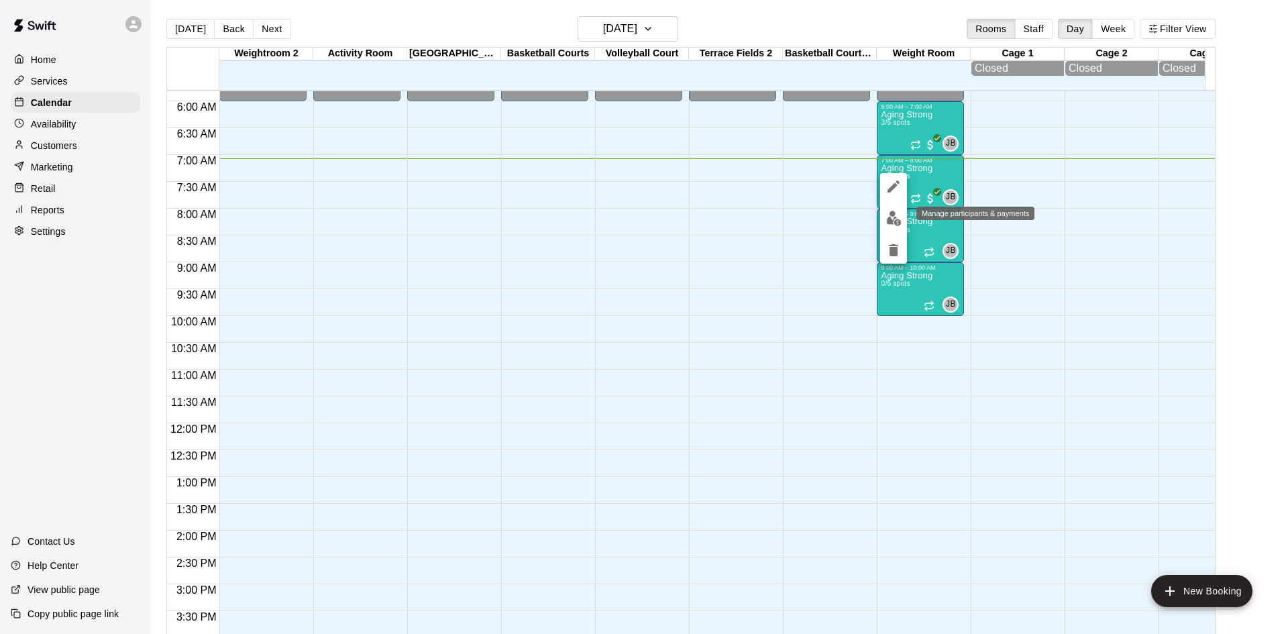
click at [893, 210] on button "edit" at bounding box center [893, 218] width 27 height 26
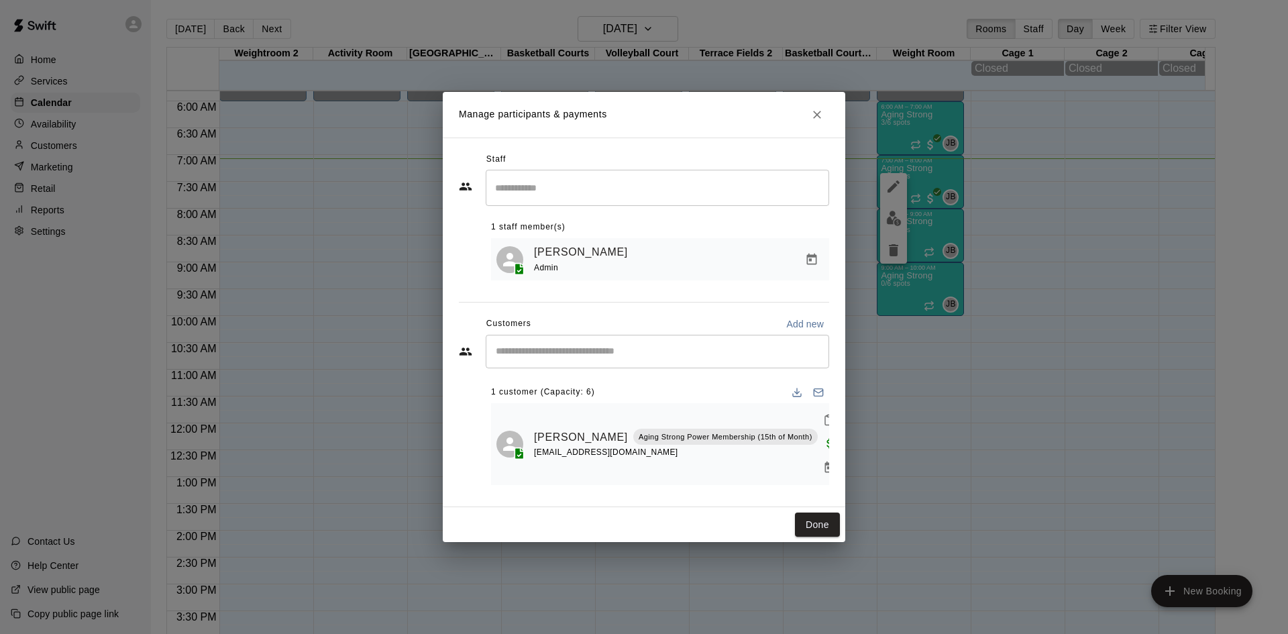
click at [568, 358] on input "Start typing to search customers..." at bounding box center [657, 351] width 331 height 13
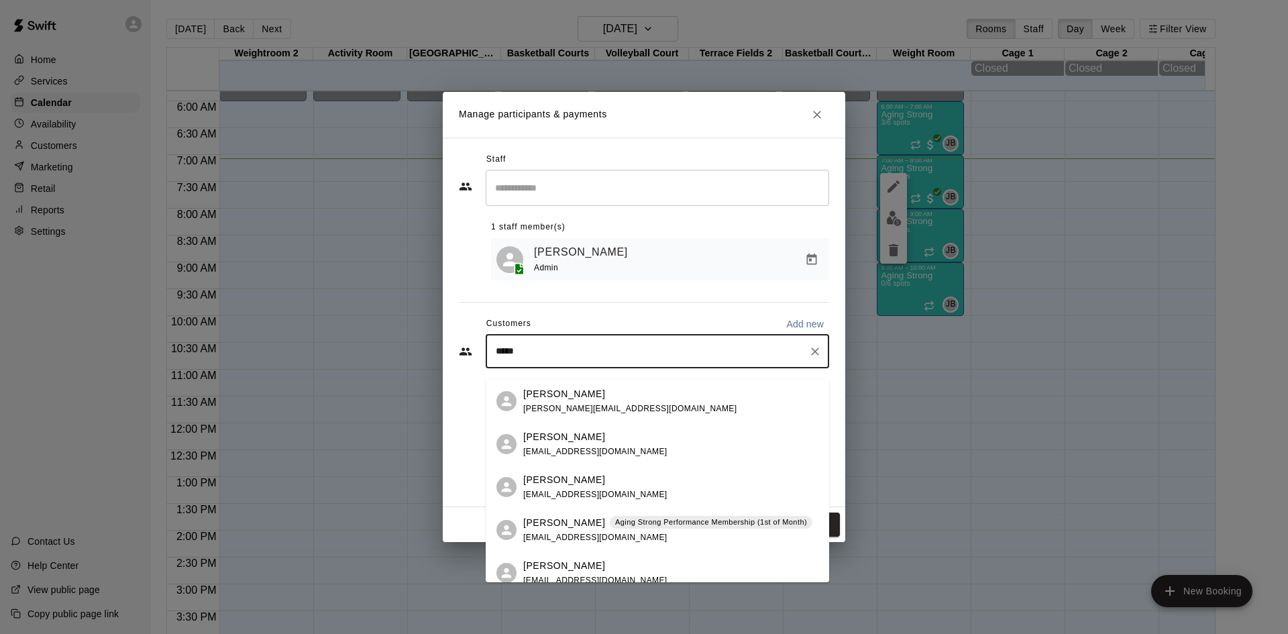
type input "******"
click at [615, 521] on p "Aging Strong Performance Membership (1st of Month)" at bounding box center [711, 521] width 192 height 11
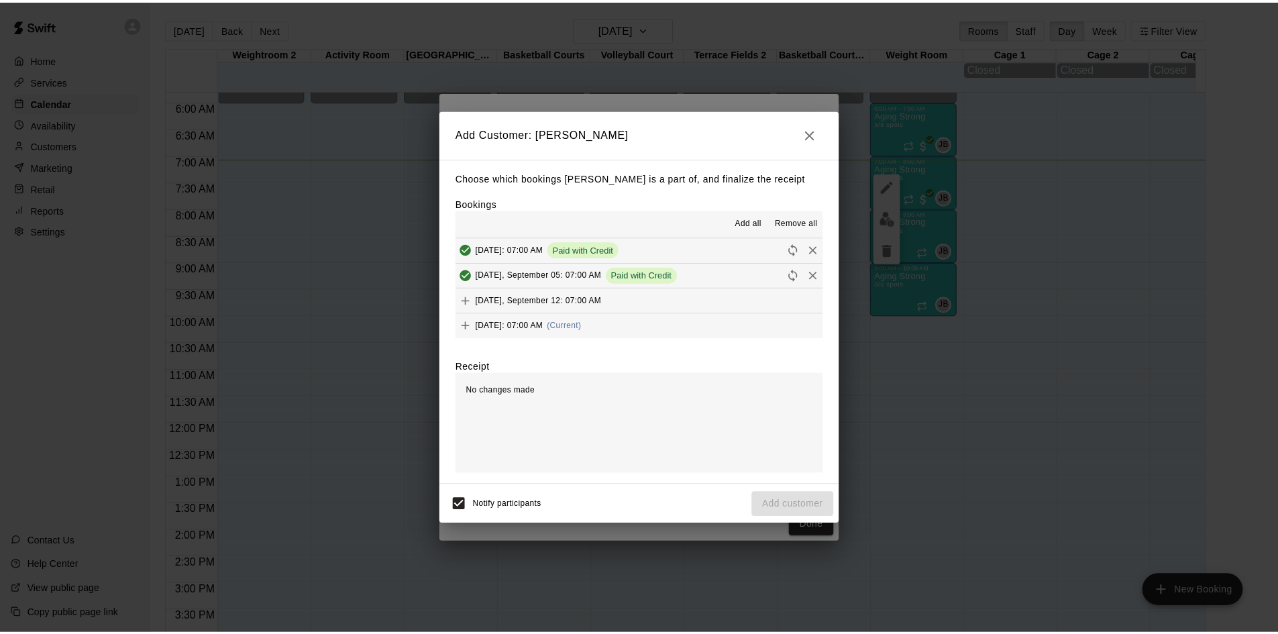
scroll to position [671, 0]
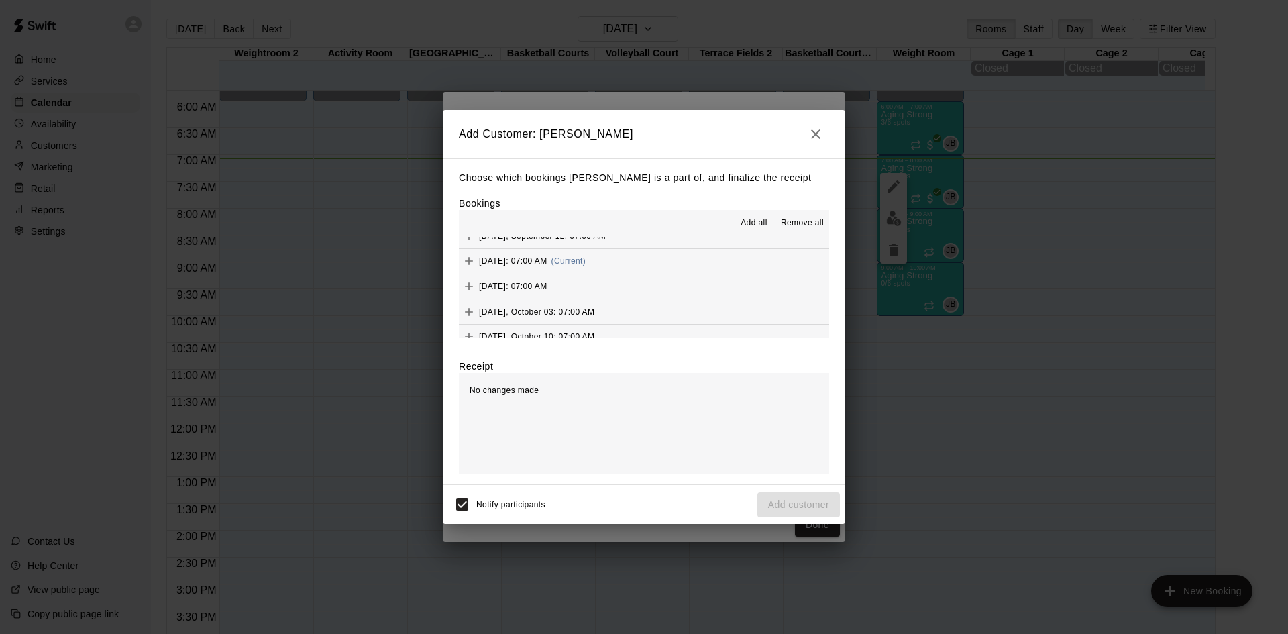
click at [650, 271] on button "Friday, September 19: 07:00 AM (Current)" at bounding box center [644, 261] width 370 height 25
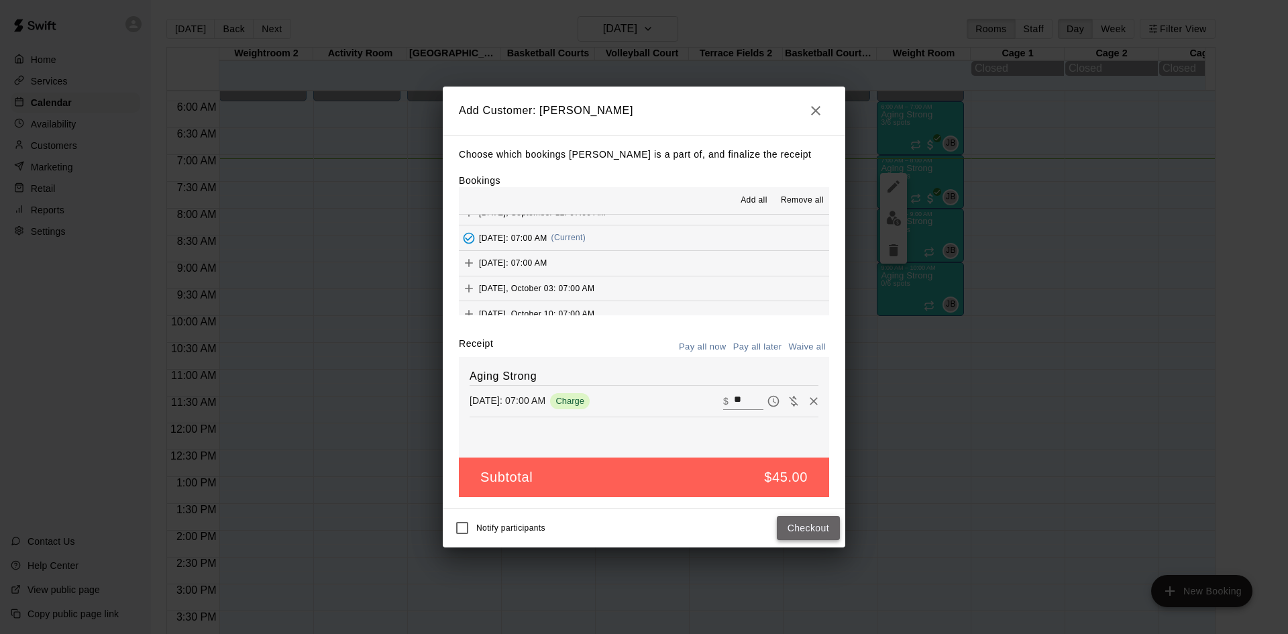
click at [818, 523] on button "Checkout" at bounding box center [808, 528] width 63 height 25
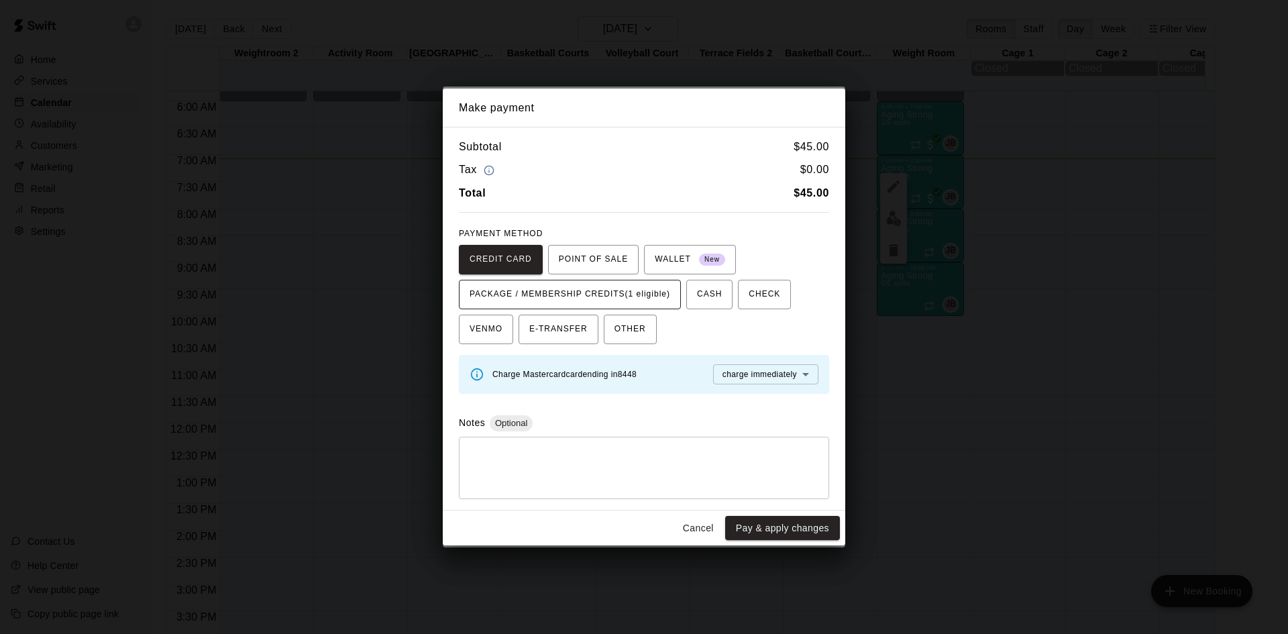
click at [651, 290] on span "PACKAGE / MEMBERSHIP CREDITS (1 eligible)" at bounding box center [569, 294] width 201 height 21
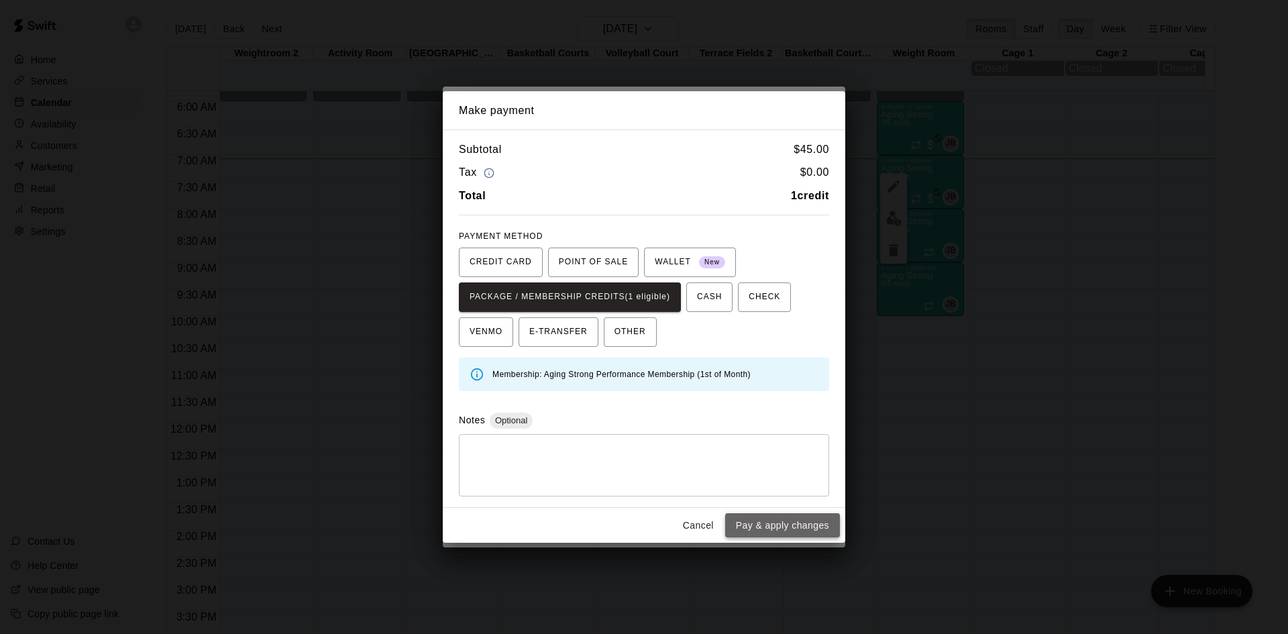
click at [778, 529] on button "Pay & apply changes" at bounding box center [782, 525] width 115 height 25
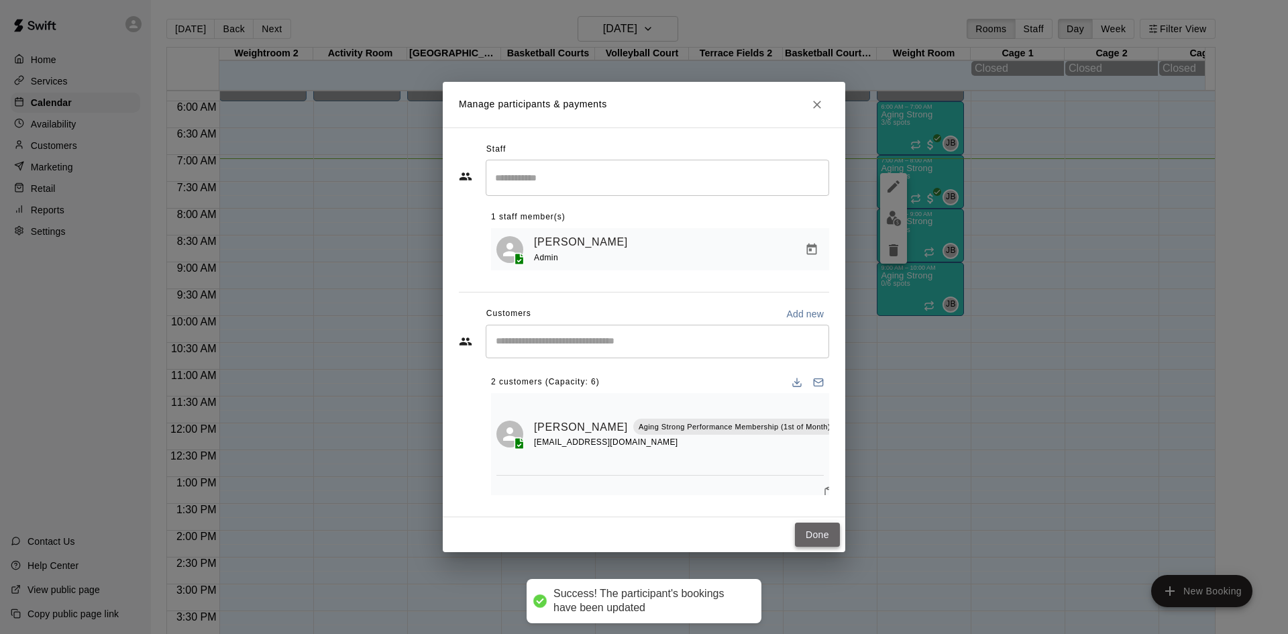
click at [811, 528] on button "Done" at bounding box center [817, 534] width 45 height 25
